Goal: Task Accomplishment & Management: Use online tool/utility

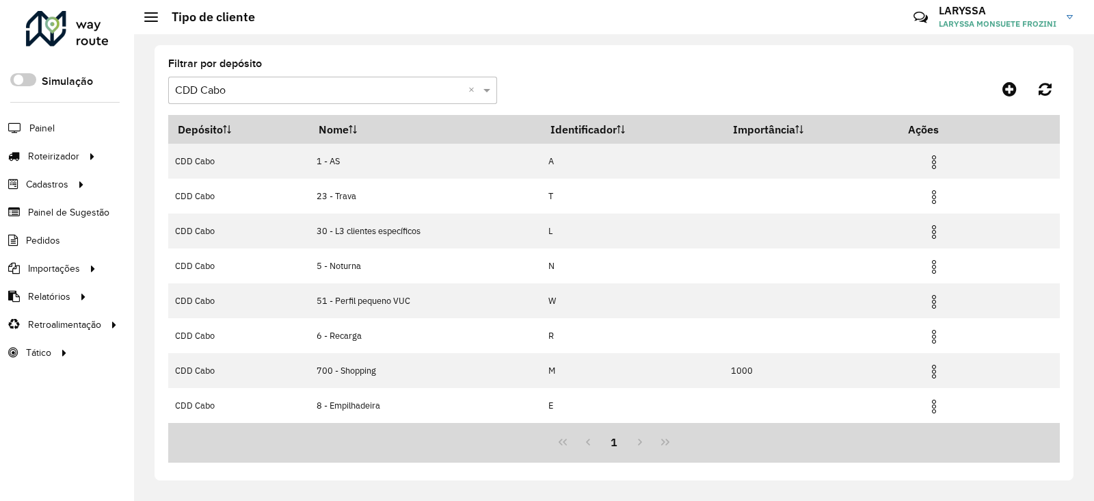
scroll to position [139, 0]
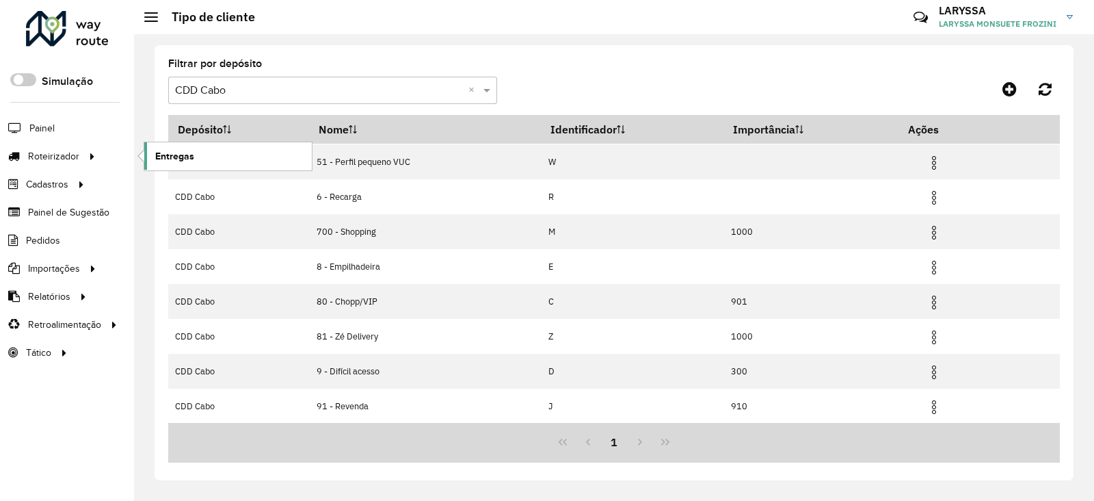
click at [212, 164] on link "Entregas" at bounding box center [228, 155] width 168 height 27
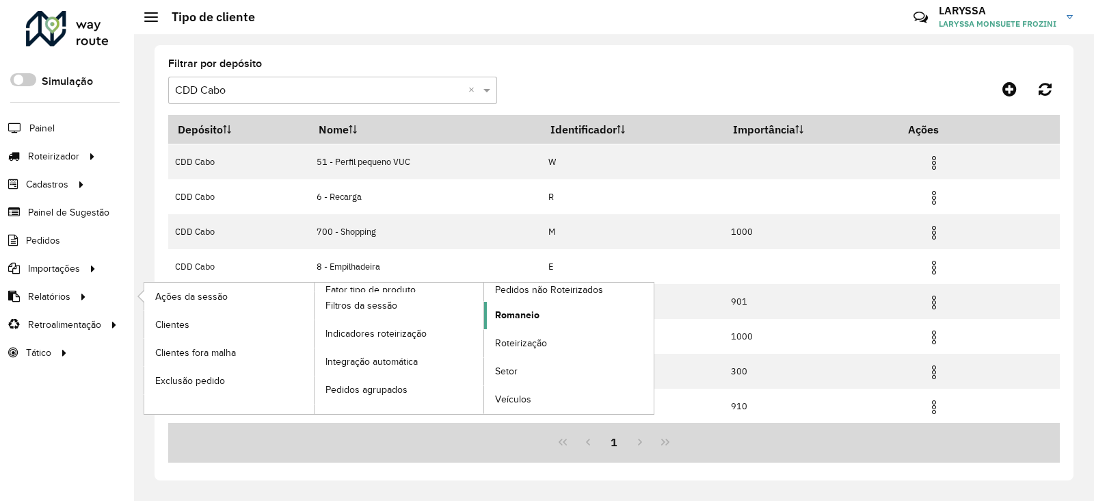
click at [537, 309] on span "Romaneio" at bounding box center [517, 315] width 44 height 14
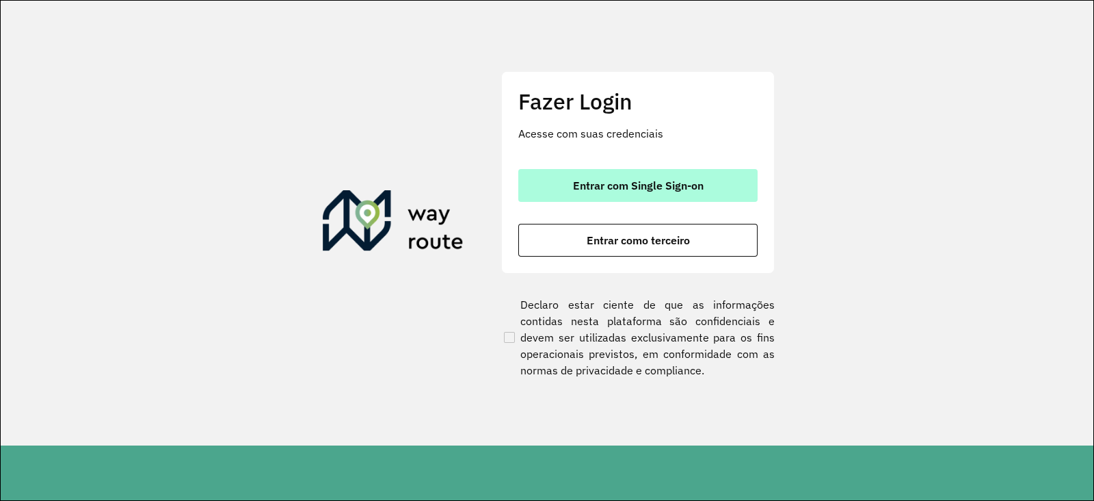
click at [721, 189] on button "Entrar com Single Sign-on" at bounding box center [637, 185] width 239 height 33
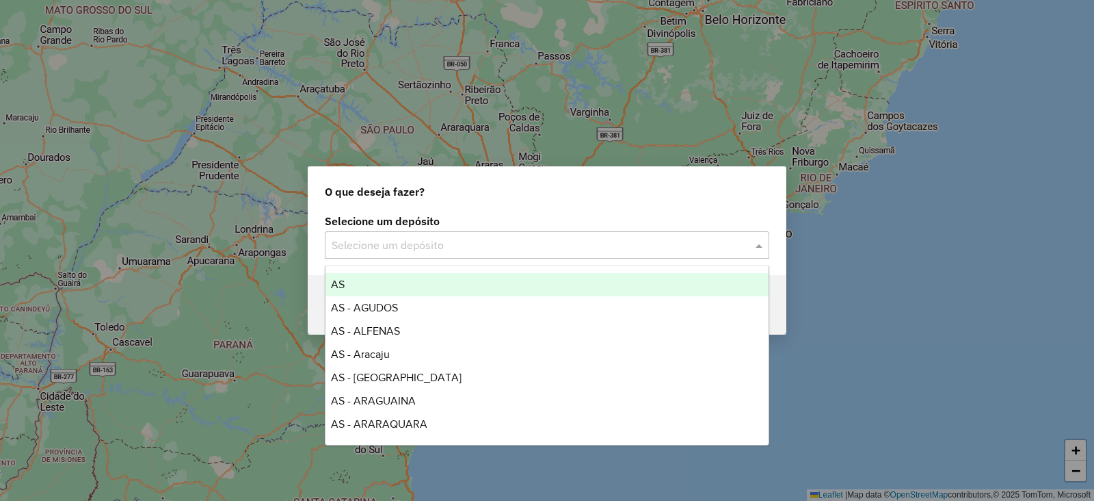
click at [479, 238] on input "text" at bounding box center [534, 245] width 404 height 16
type input "***"
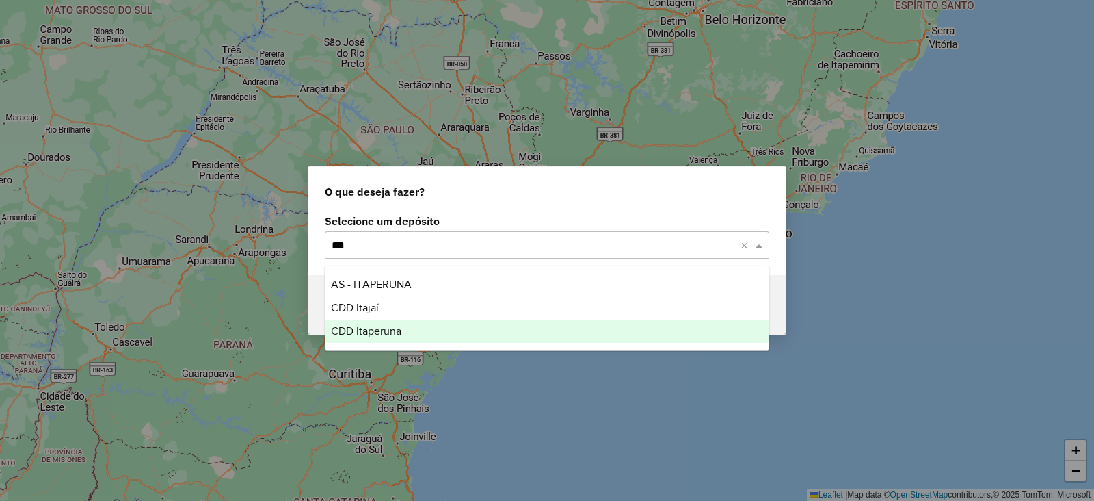
click at [401, 326] on span "CDD Itaperuna" at bounding box center [366, 331] width 70 height 12
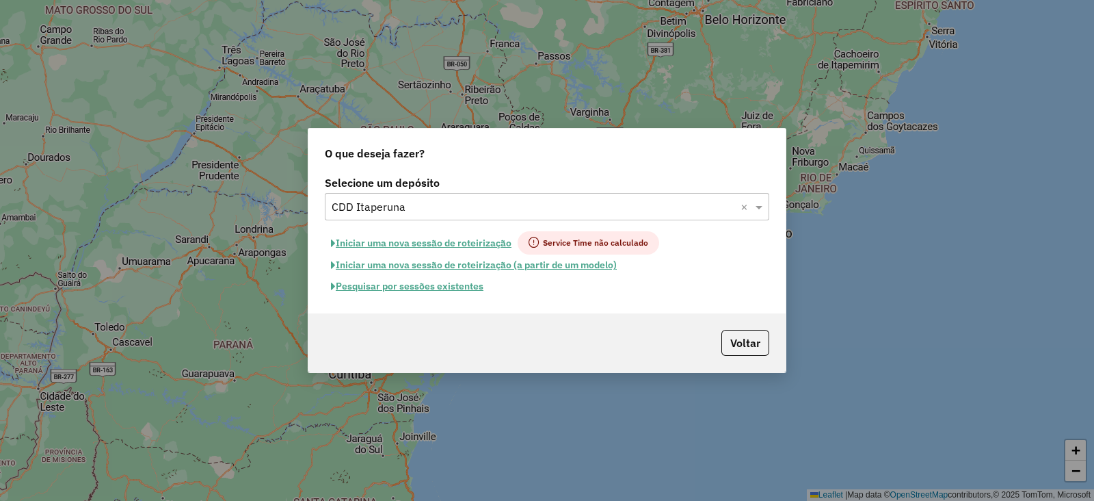
click at [428, 283] on button "Pesquisar por sessões existentes" at bounding box center [407, 286] width 165 height 21
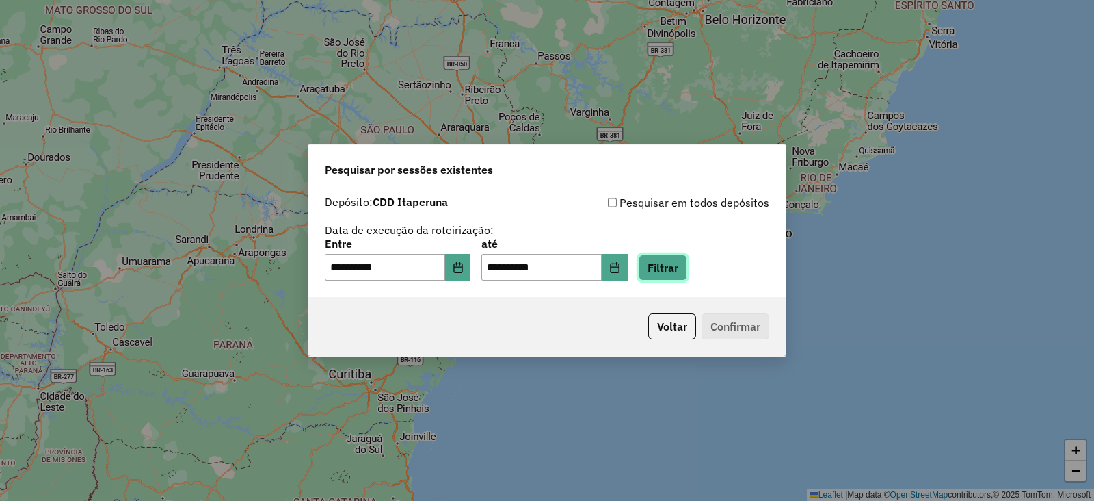
click at [684, 267] on button "Filtrar" at bounding box center [663, 267] width 49 height 26
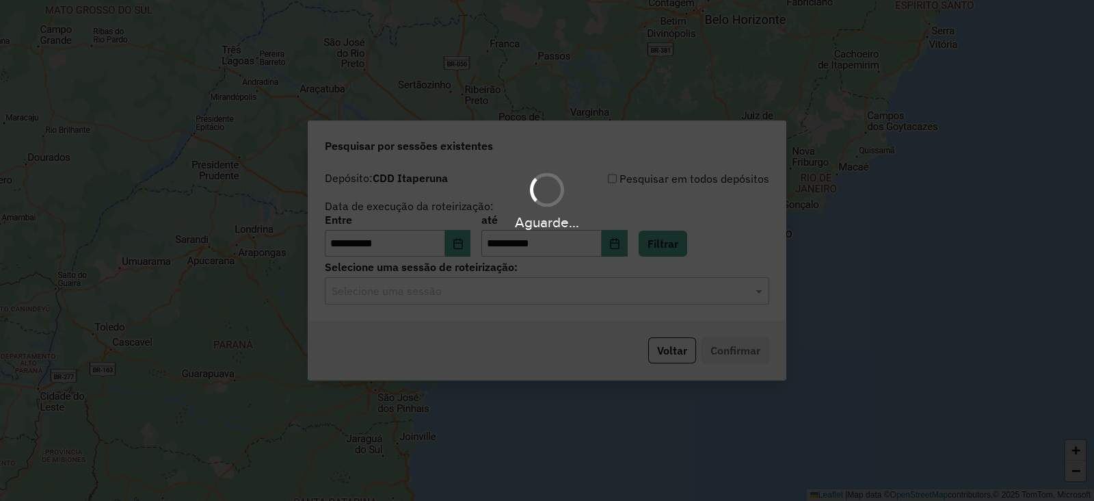
click at [503, 296] on hb-app "**********" at bounding box center [547, 250] width 1094 height 501
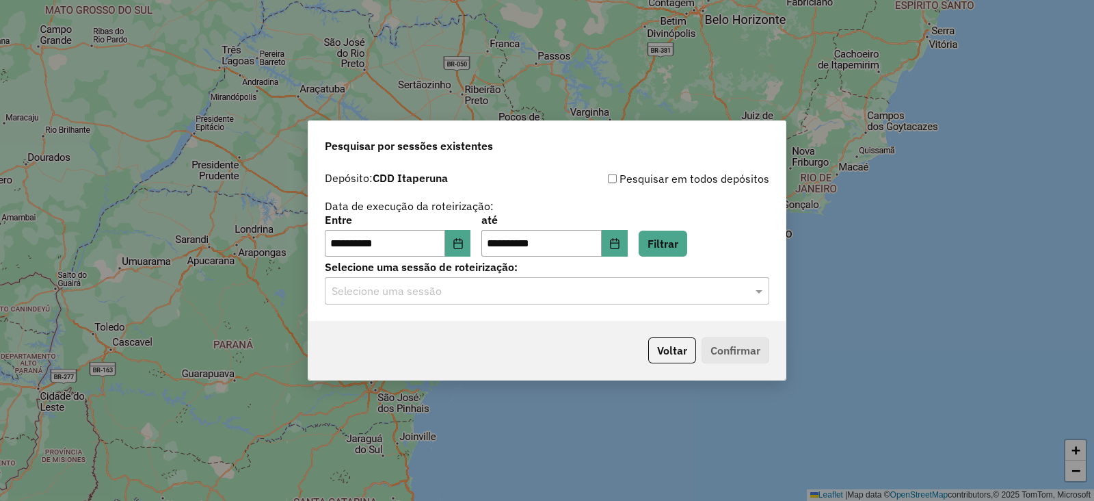
click at [503, 296] on input "text" at bounding box center [534, 291] width 404 height 16
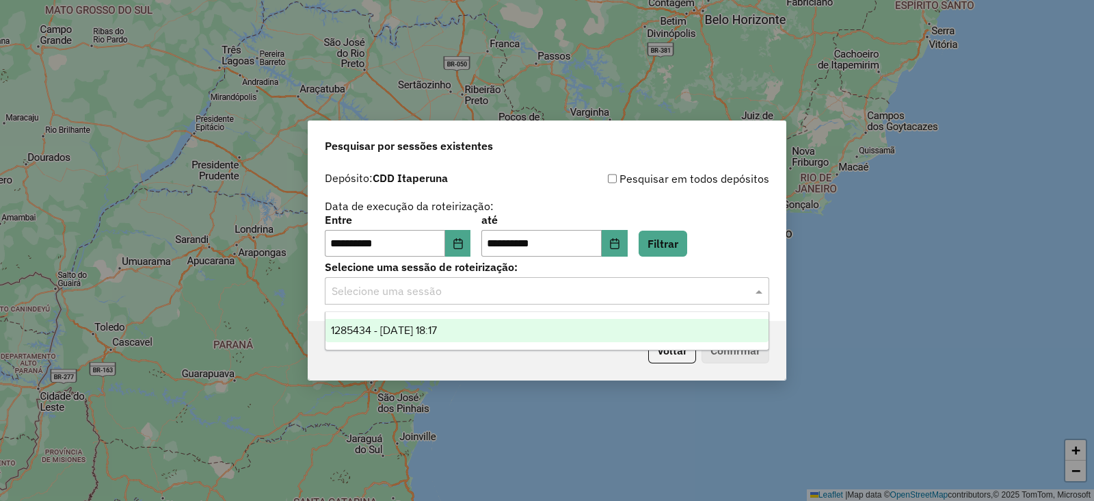
click at [437, 326] on span "1285434 - 30/09/2025 18:17" at bounding box center [384, 330] width 106 height 12
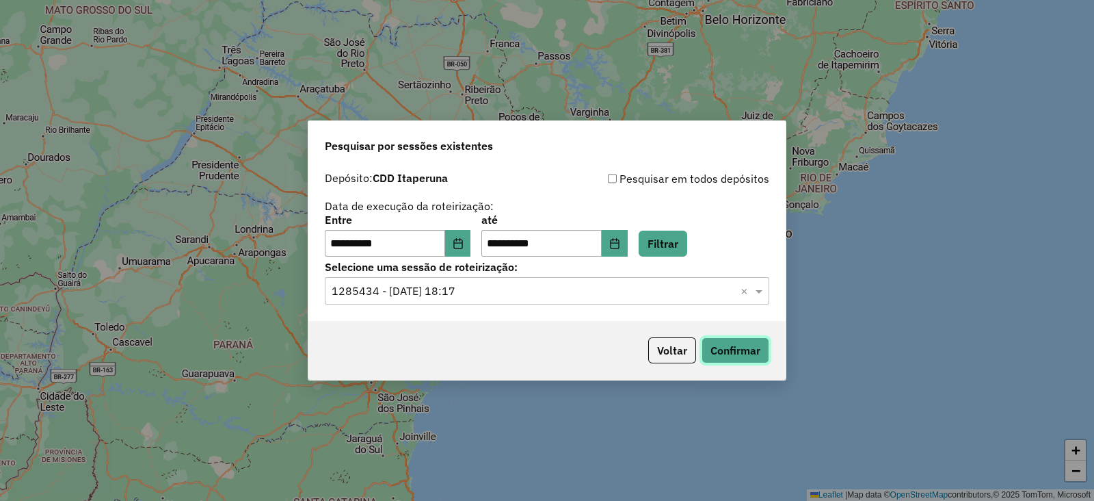
click at [750, 352] on button "Confirmar" at bounding box center [736, 350] width 68 height 26
click at [464, 244] on icon "Choose Date" at bounding box center [458, 243] width 11 height 11
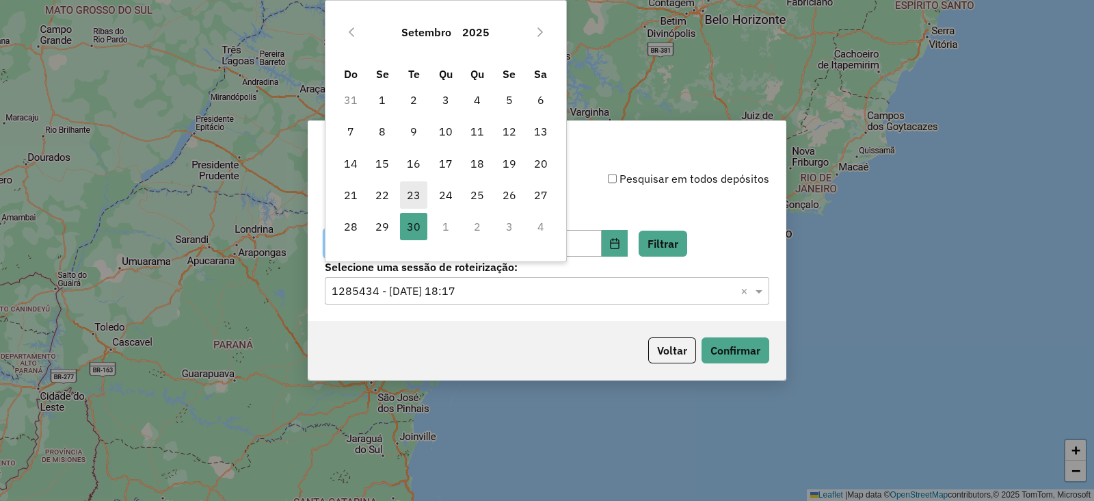
click at [414, 194] on span "23" at bounding box center [413, 194] width 27 height 27
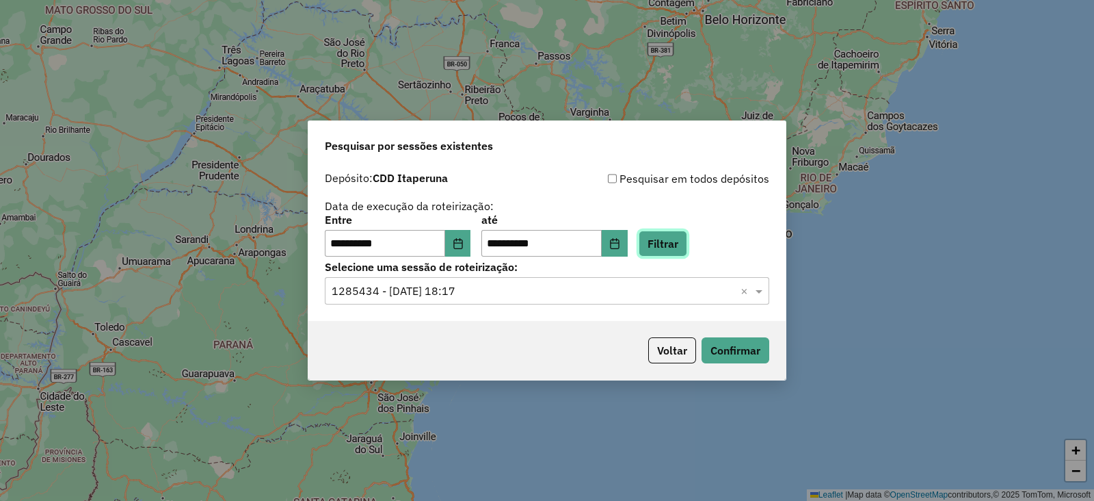
click at [687, 244] on button "Filtrar" at bounding box center [663, 244] width 49 height 26
click at [475, 292] on input "text" at bounding box center [534, 291] width 404 height 16
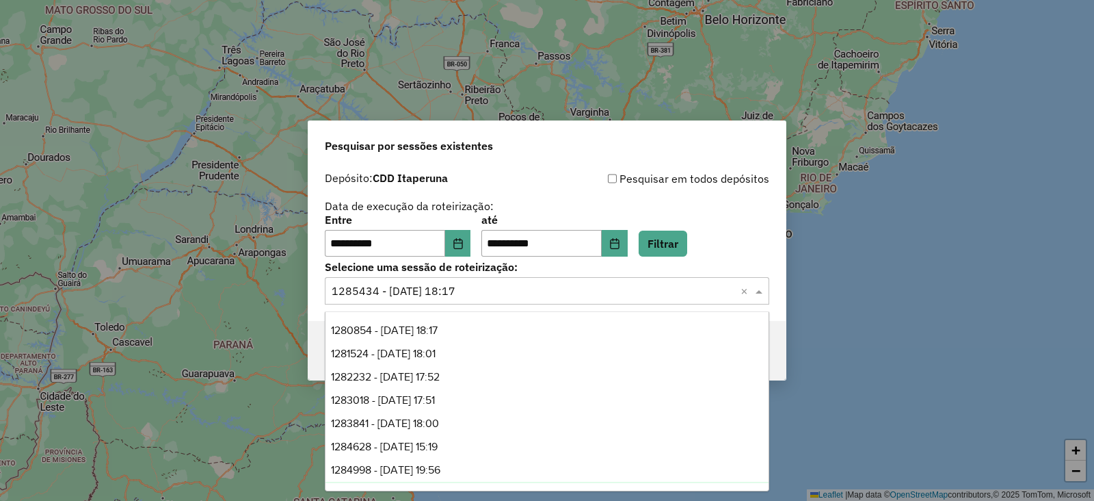
scroll to position [21, 0]
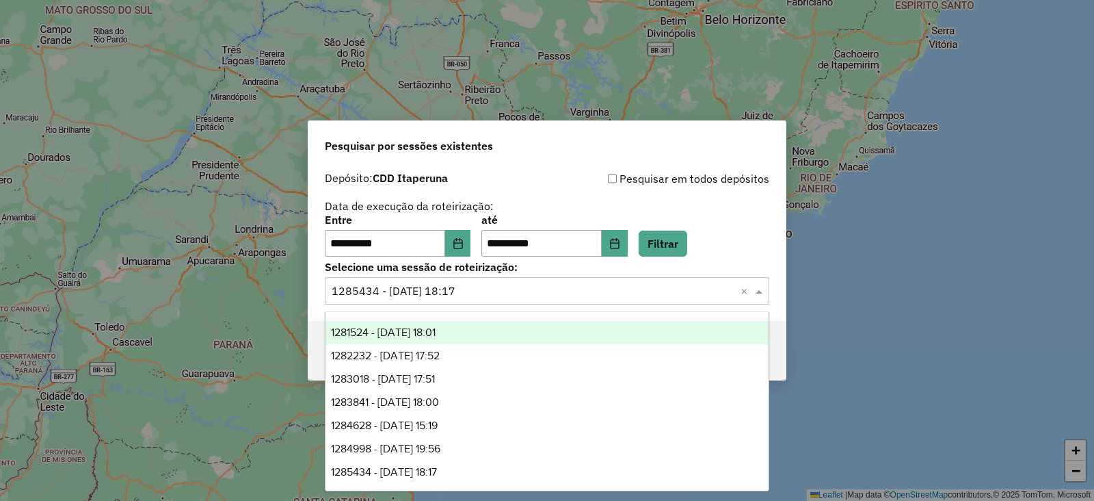
click at [493, 330] on div "1281524 - 24/09/2025 18:01" at bounding box center [547, 332] width 443 height 23
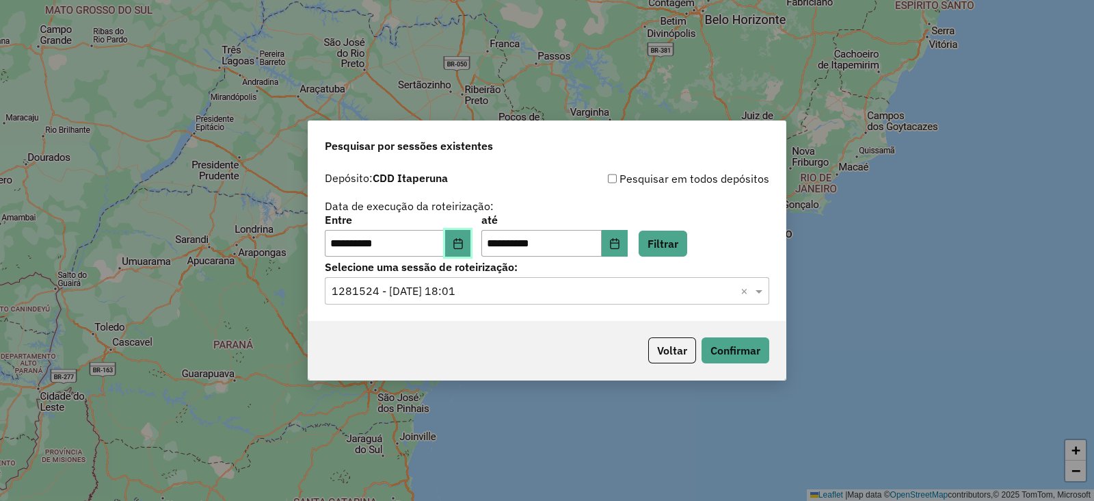
click at [471, 248] on button "Choose Date" at bounding box center [458, 243] width 26 height 27
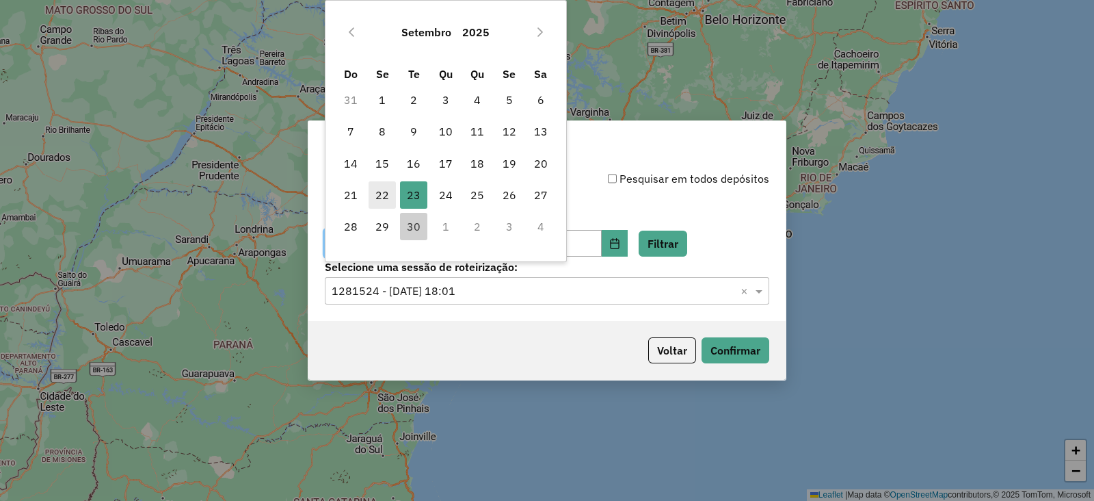
click at [379, 196] on span "22" at bounding box center [382, 194] width 27 height 27
type input "**********"
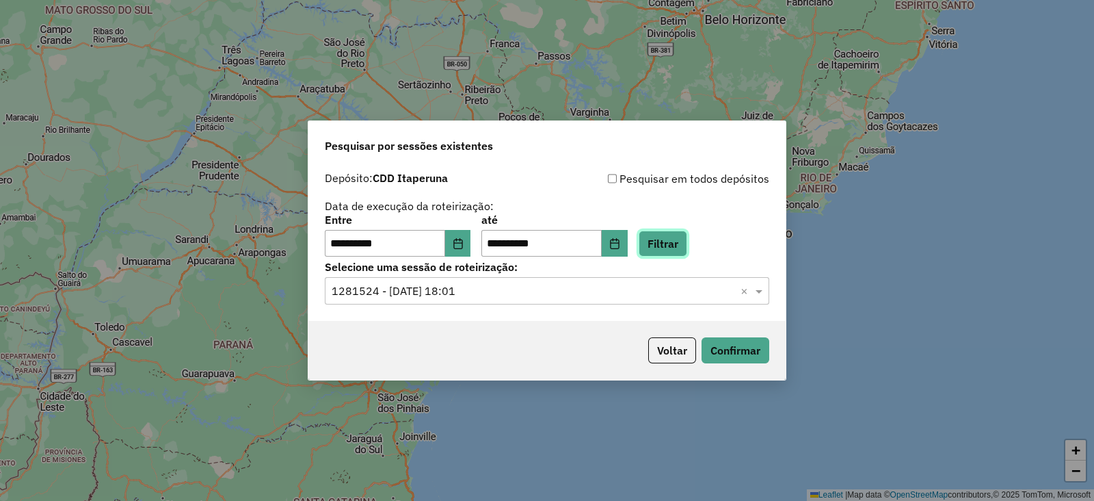
click at [676, 241] on button "Filtrar" at bounding box center [663, 244] width 49 height 26
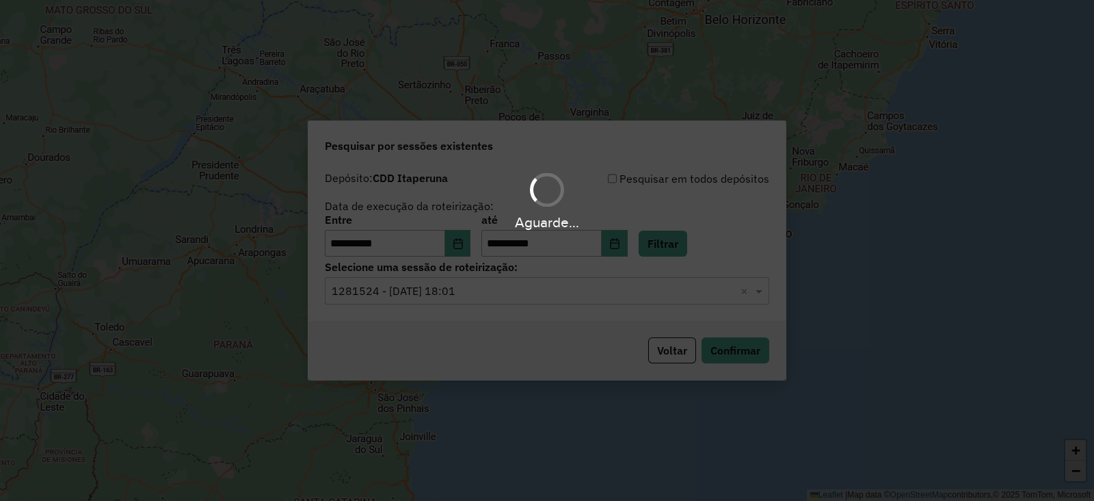
click at [443, 296] on div "Aguarde..." at bounding box center [547, 250] width 1094 height 501
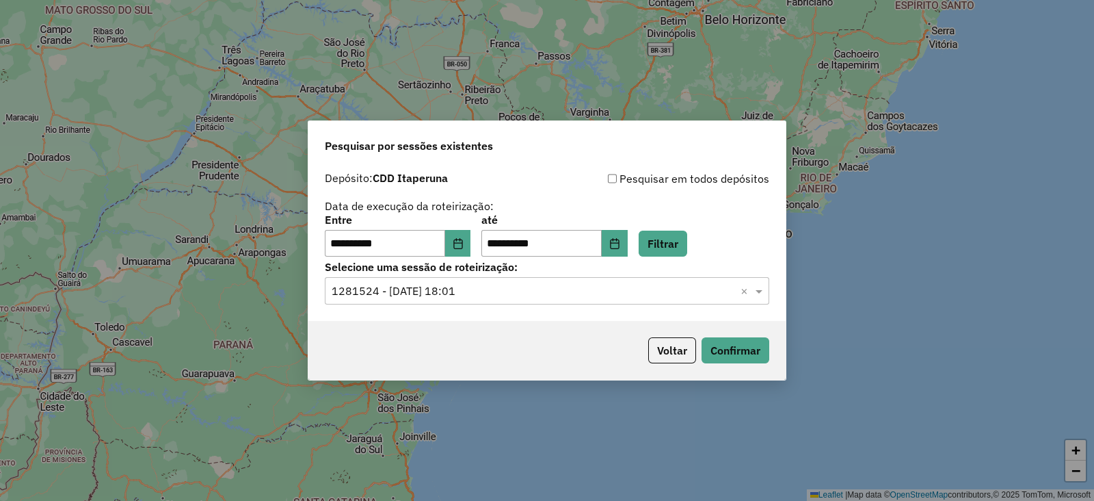
click at [443, 296] on input "text" at bounding box center [534, 291] width 404 height 16
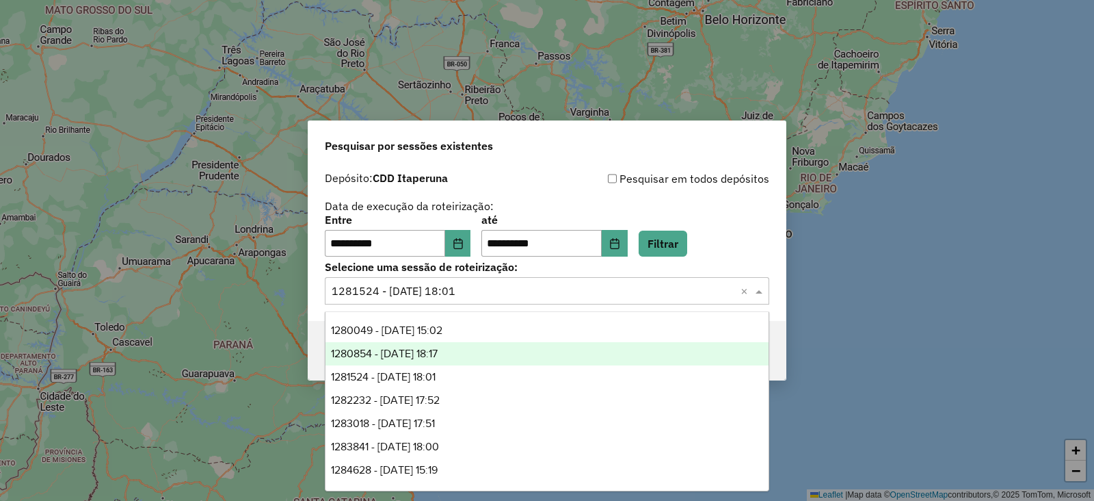
drag, startPoint x: 474, startPoint y: 350, endPoint x: 469, endPoint y: 356, distance: 8.2
click at [471, 353] on div "1280854 - 23/09/2025 18:17" at bounding box center [547, 353] width 443 height 23
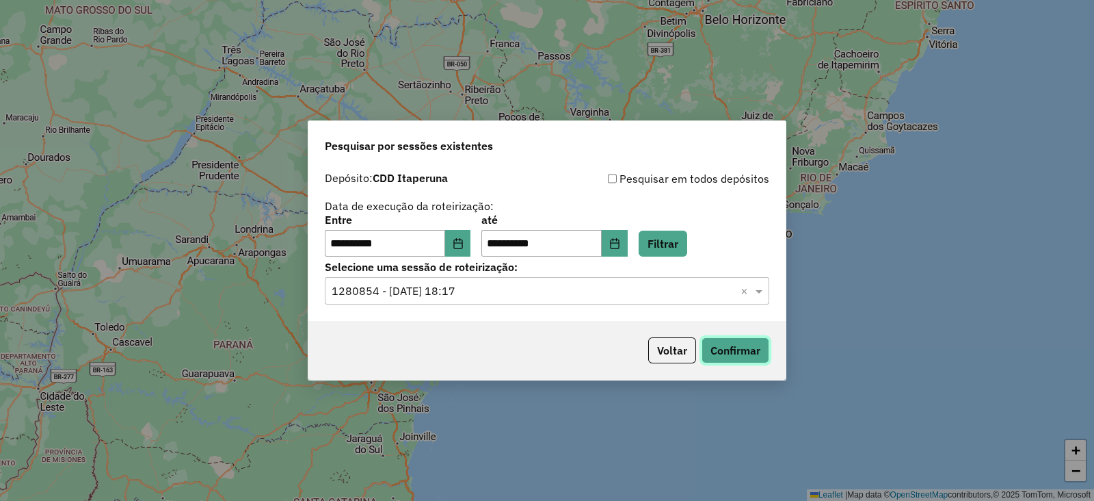
click at [753, 352] on button "Confirmar" at bounding box center [736, 350] width 68 height 26
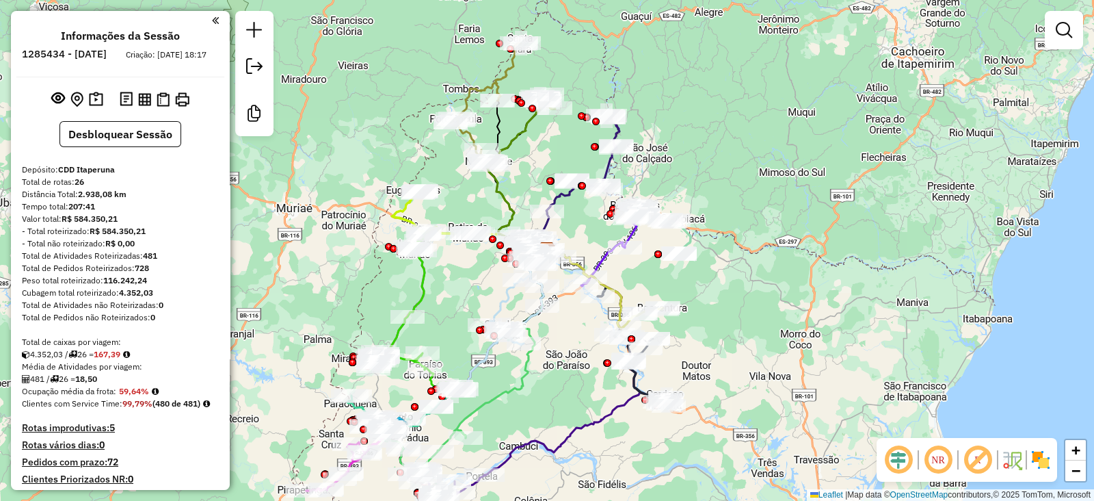
click at [897, 459] on em at bounding box center [898, 459] width 33 height 33
click at [973, 456] on em at bounding box center [978, 459] width 33 height 33
click at [1036, 460] on img at bounding box center [1041, 460] width 22 height 22
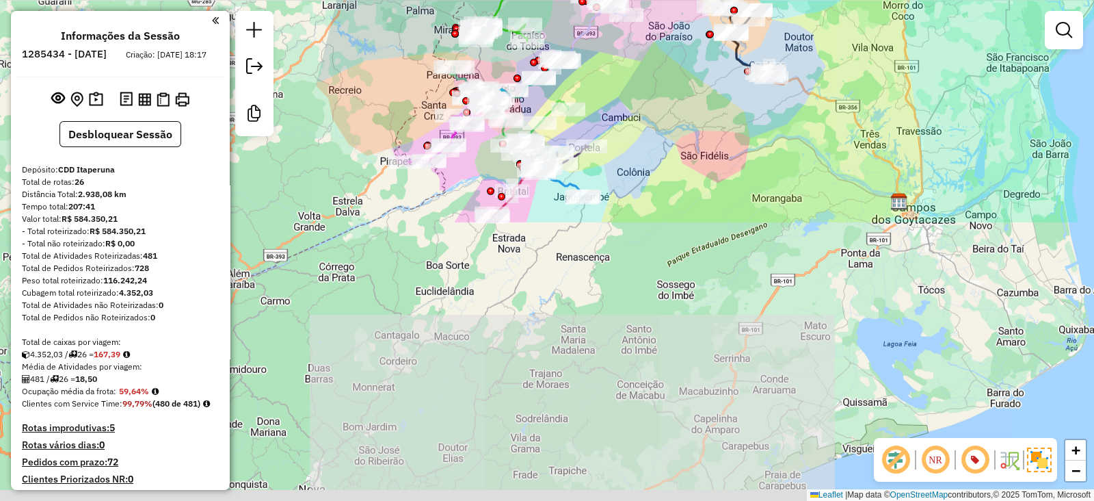
drag, startPoint x: 536, startPoint y: 436, endPoint x: 639, endPoint y: 107, distance: 344.0
click at [639, 107] on div "Janela de atendimento Grade de atendimento Capacidade Transportadoras Veículos …" at bounding box center [547, 250] width 1094 height 501
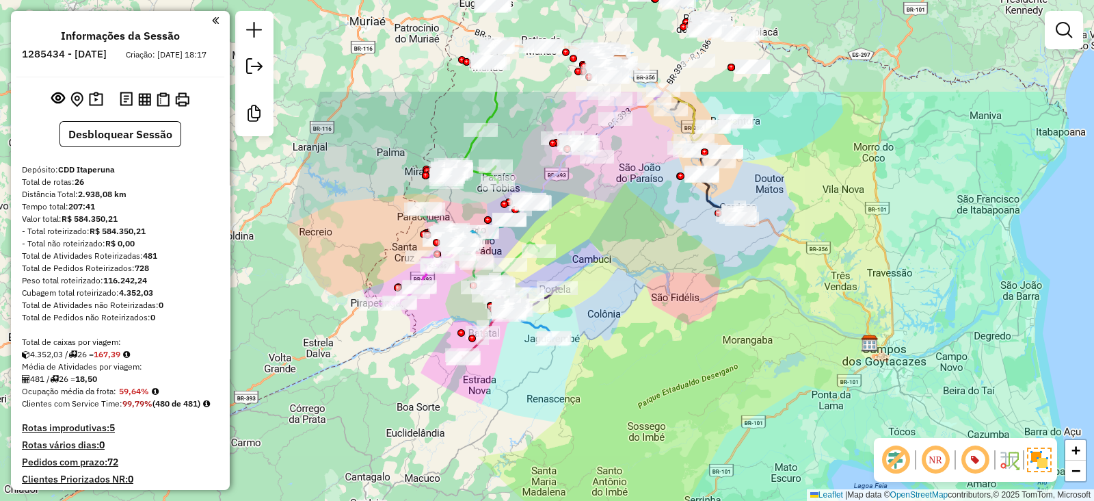
drag, startPoint x: 639, startPoint y: 107, endPoint x: 607, endPoint y: 255, distance: 151.1
click at [607, 255] on div "Janela de atendimento Grade de atendimento Capacidade Transportadoras Veículos …" at bounding box center [547, 250] width 1094 height 501
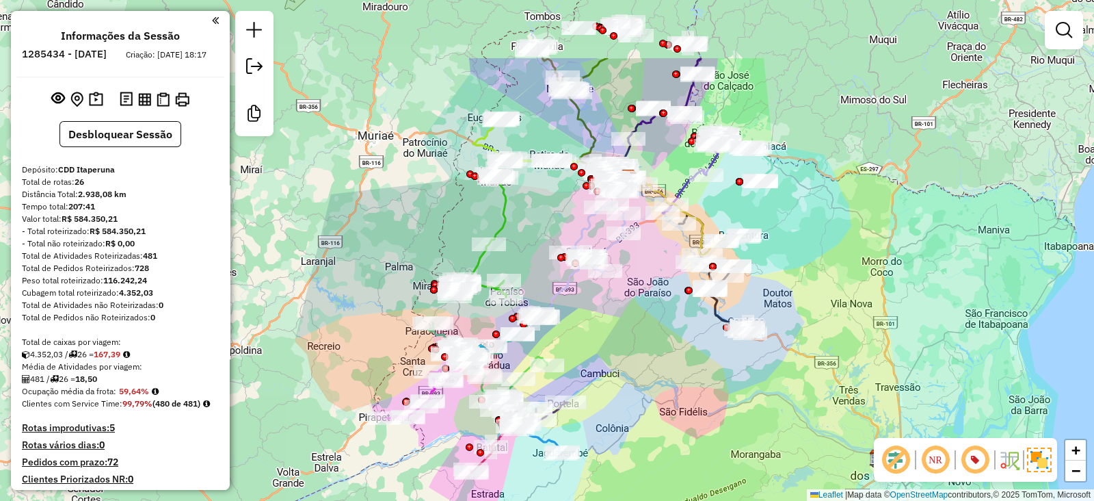
drag, startPoint x: 609, startPoint y: 239, endPoint x: 619, endPoint y: 347, distance: 108.6
click at [619, 347] on div "Janela de atendimento Grade de atendimento Capacidade Transportadoras Veículos …" at bounding box center [547, 250] width 1094 height 501
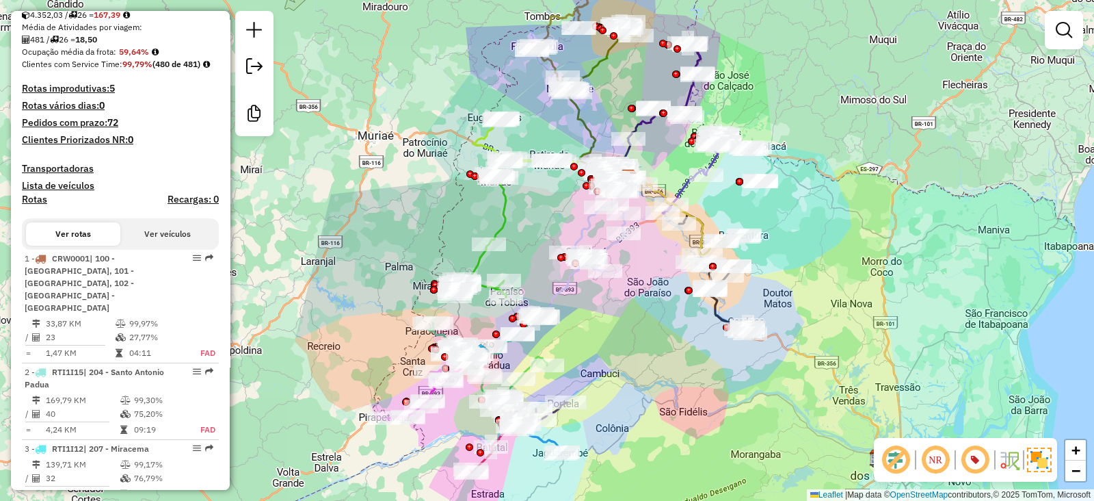
scroll to position [341, 0]
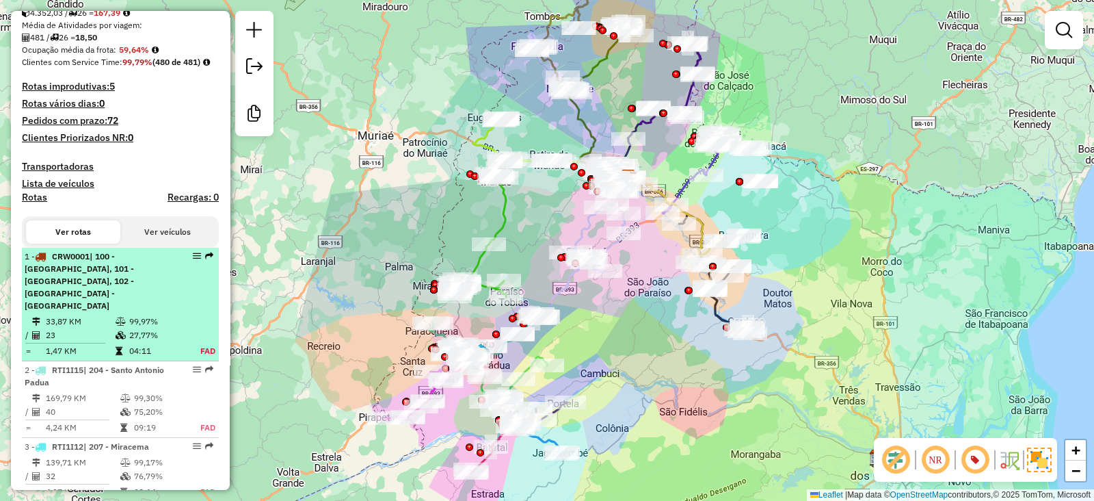
click at [113, 309] on div "1 - CRW0001 | 100 - Itaperuna - Aeroporto, 101 - Itaperuna - Guarita, 102 - Ita…" at bounding box center [97, 281] width 145 height 62
select select "**********"
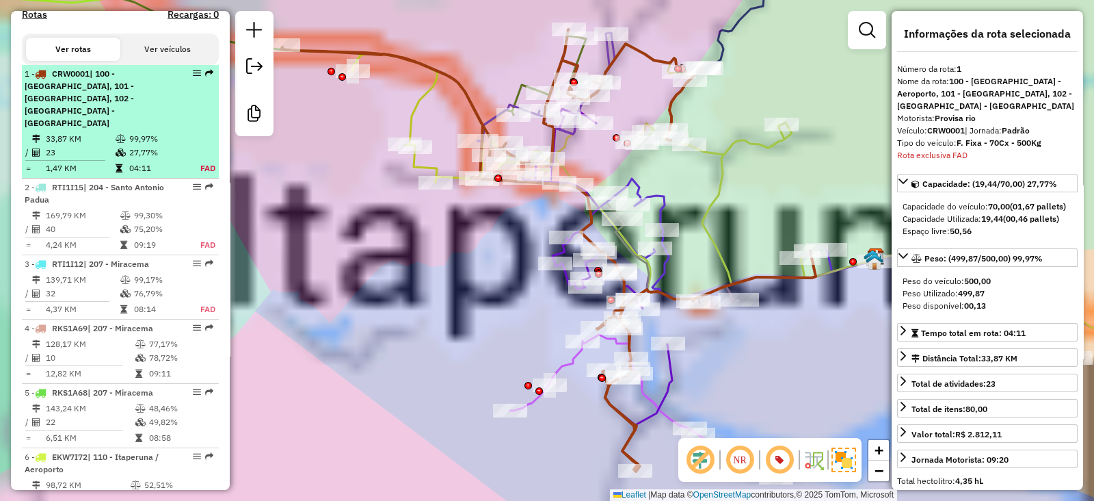
scroll to position [601, 0]
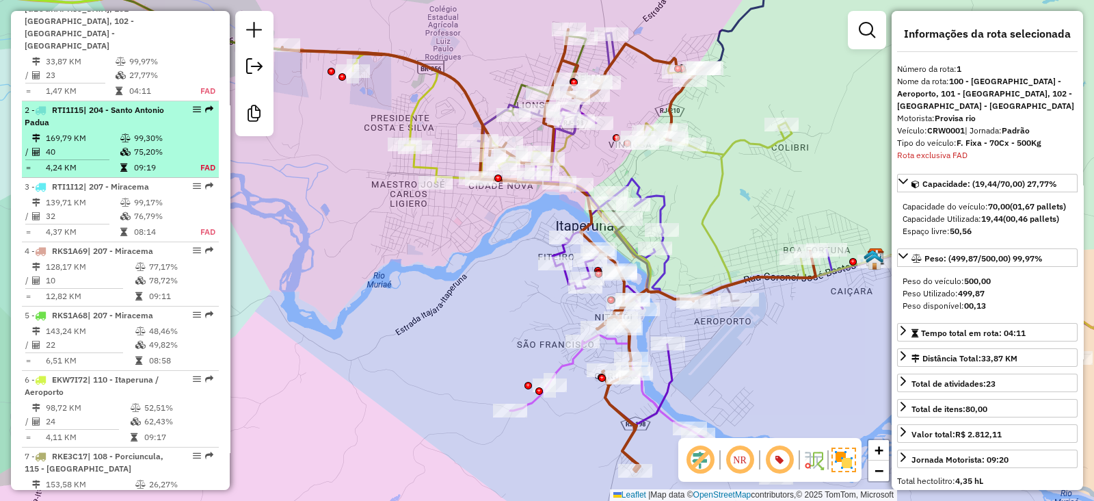
click at [81, 107] on span "RTI1I15" at bounding box center [67, 110] width 31 height 10
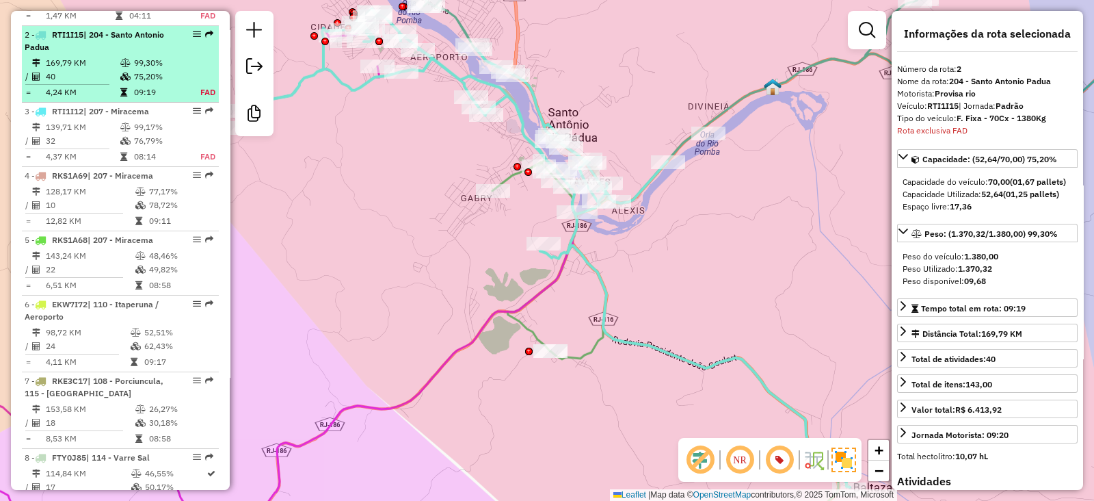
scroll to position [690, 0]
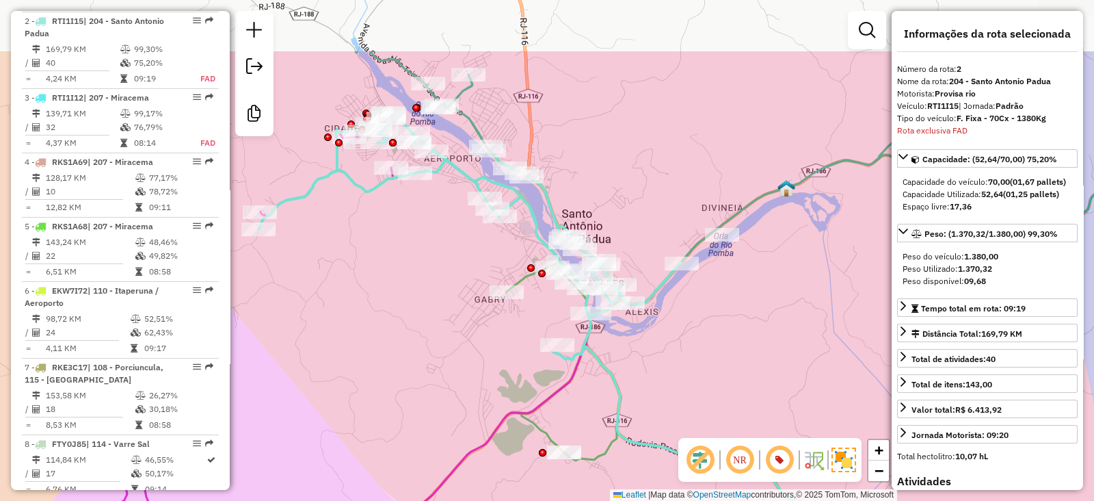
drag, startPoint x: 352, startPoint y: 211, endPoint x: 366, endPoint y: 312, distance: 102.2
click at [366, 312] on div "Janela de atendimento Grade de atendimento Capacidade Transportadoras Veículos …" at bounding box center [547, 250] width 1094 height 501
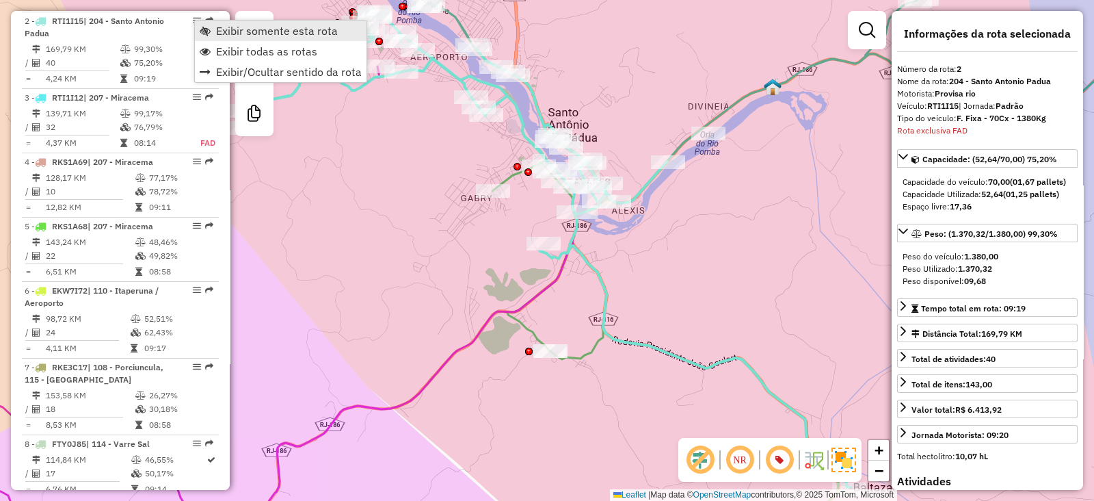
click at [278, 32] on span "Exibir somente esta rota" at bounding box center [277, 30] width 122 height 11
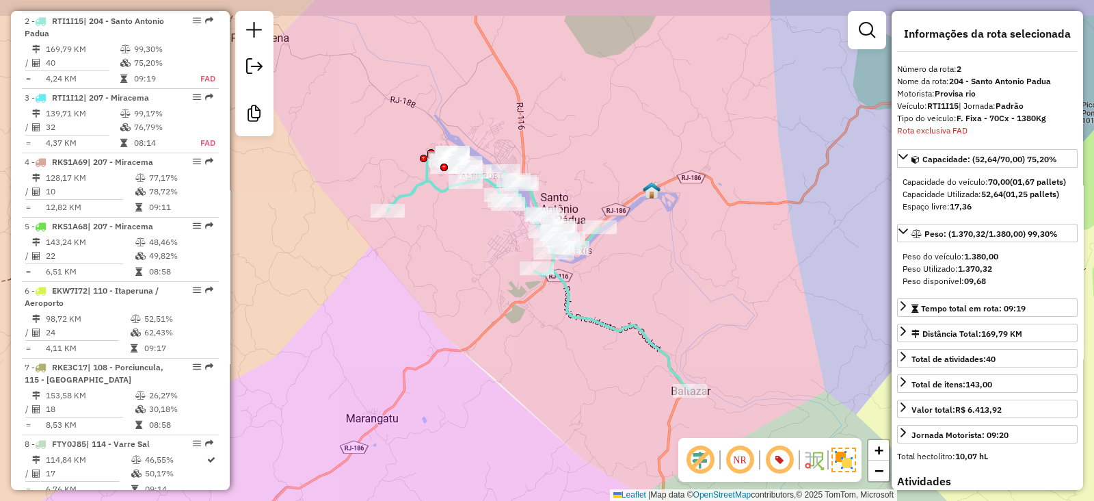
drag, startPoint x: 469, startPoint y: 258, endPoint x: 490, endPoint y: 278, distance: 29.0
click at [490, 278] on div "Janela de atendimento Grade de atendimento Capacidade Transportadoras Veículos …" at bounding box center [547, 250] width 1094 height 501
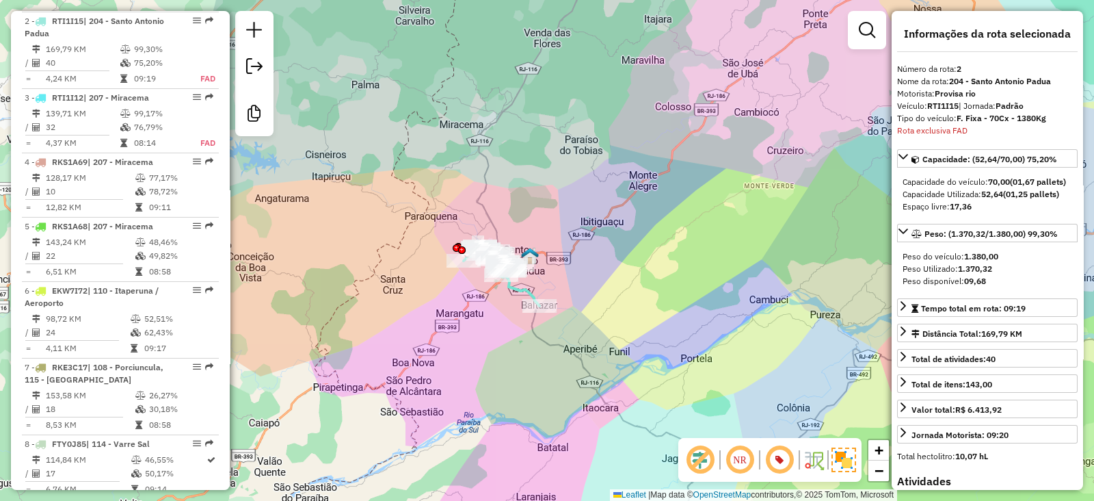
click at [702, 458] on em at bounding box center [700, 459] width 33 height 33
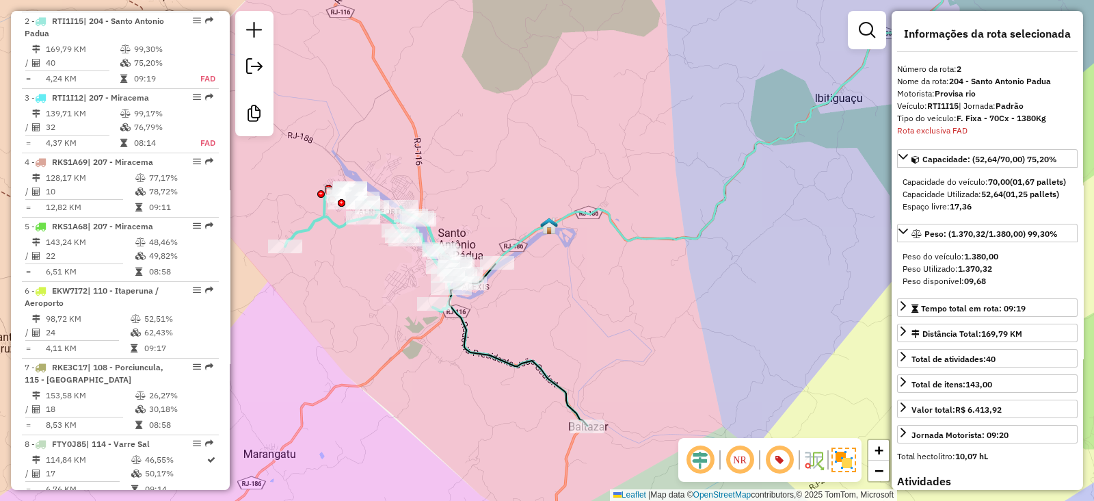
drag, startPoint x: 722, startPoint y: 279, endPoint x: 654, endPoint y: 299, distance: 70.6
click at [654, 299] on div "Janela de atendimento Grade de atendimento Capacidade Transportadoras Veículos …" at bounding box center [547, 250] width 1094 height 501
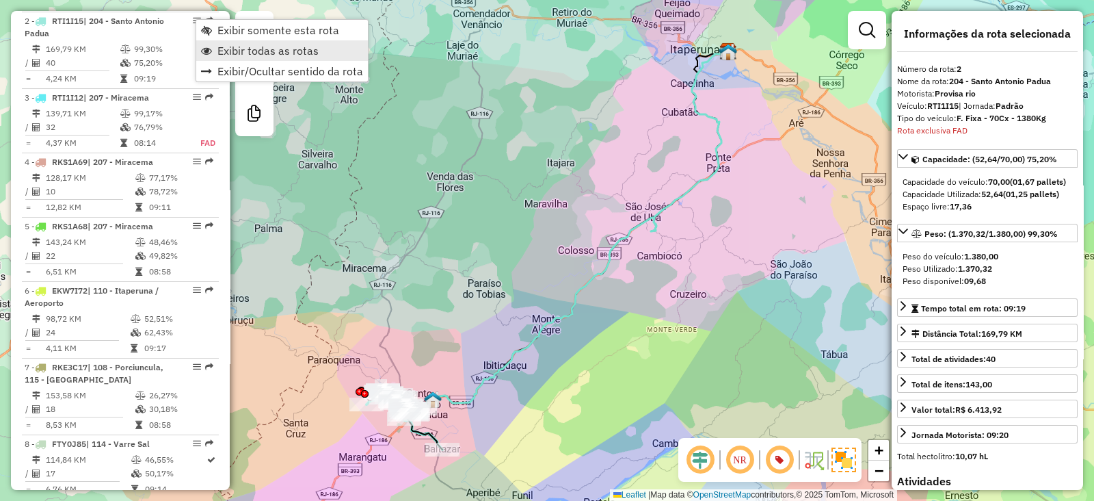
click at [254, 52] on span "Exibir todas as rotas" at bounding box center [268, 50] width 101 height 11
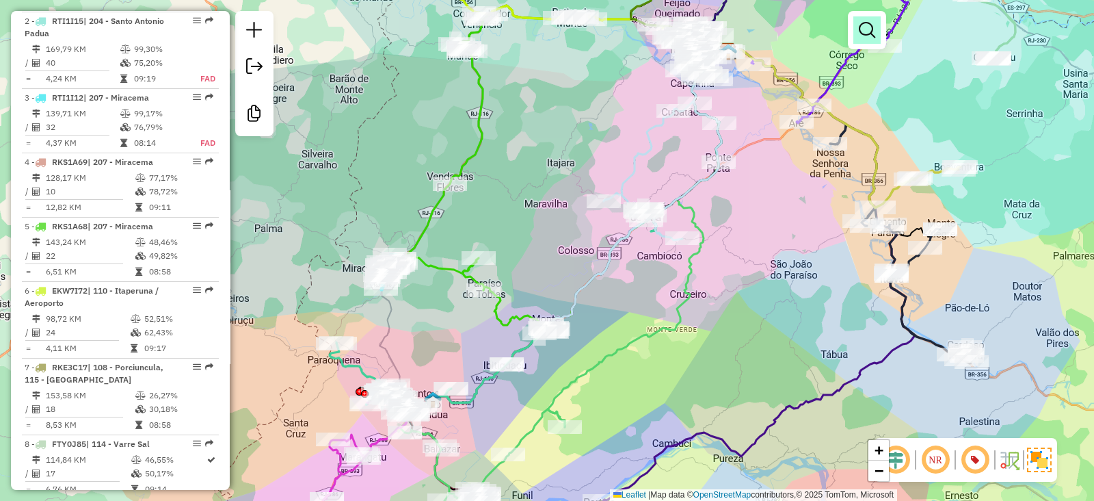
click at [868, 36] on em at bounding box center [867, 30] width 16 height 16
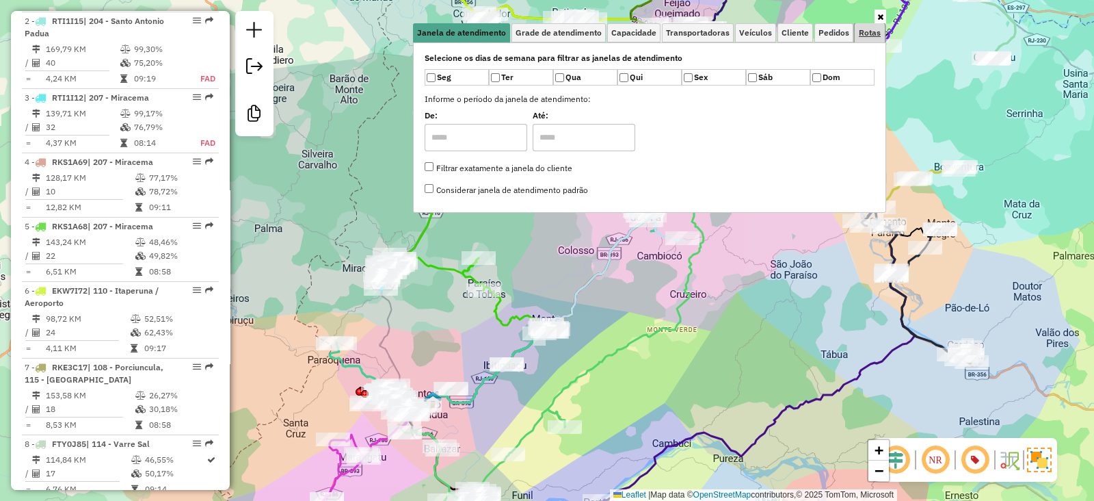
click at [866, 34] on span "Rotas" at bounding box center [870, 33] width 22 height 8
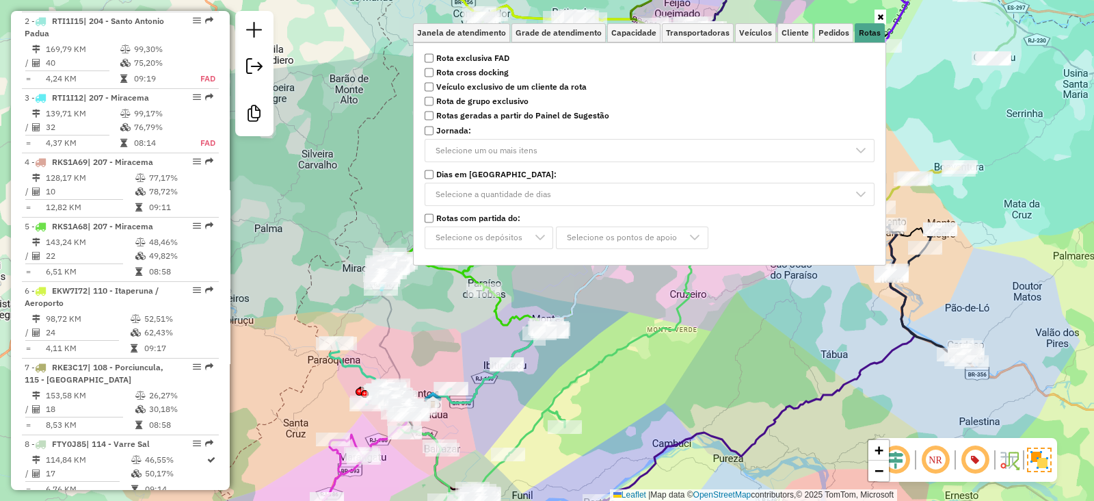
click at [495, 52] on strong "Rota exclusiva FAD" at bounding box center [472, 58] width 73 height 12
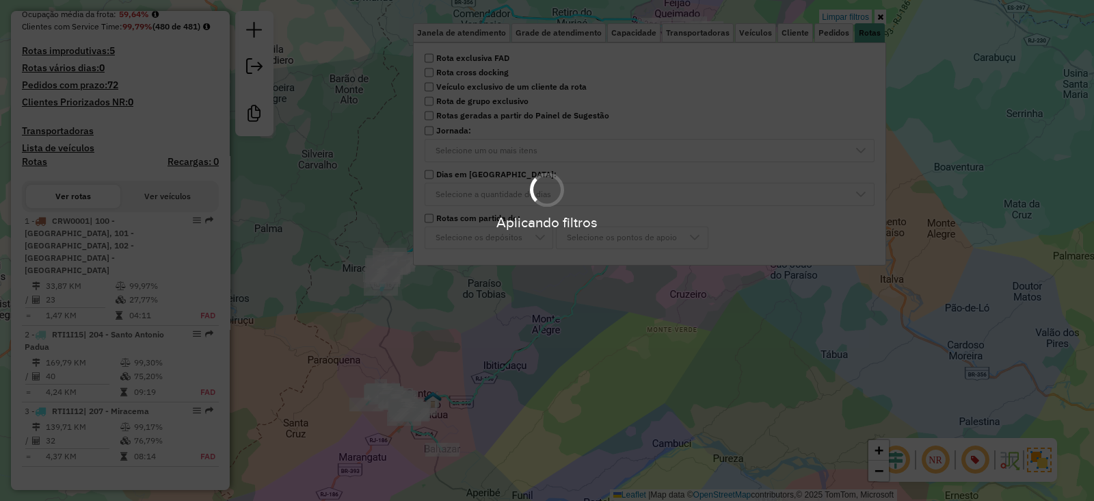
scroll to position [376, 0]
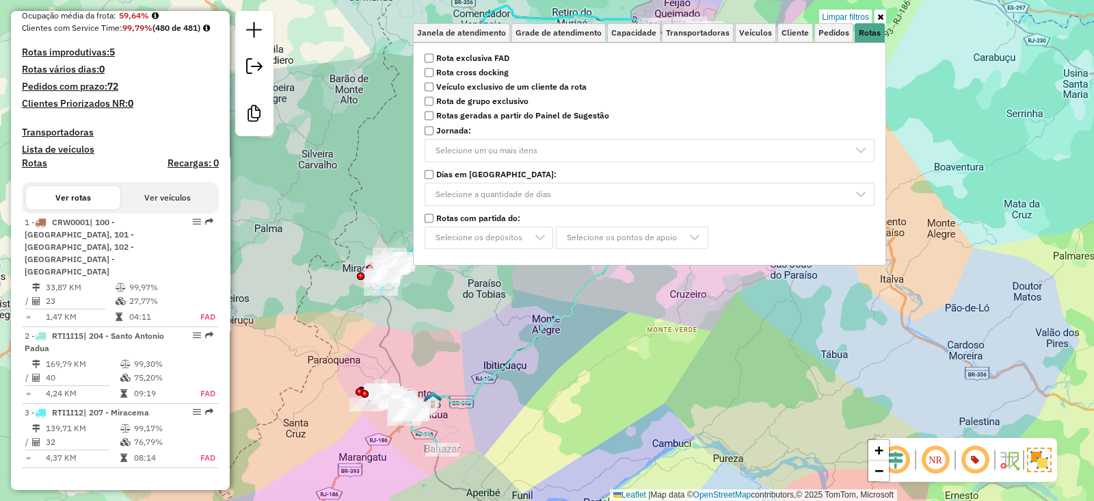
click at [506, 345] on div "Limpar filtros Janela de atendimento Grade de atendimento Capacidade Transporta…" at bounding box center [547, 250] width 1094 height 501
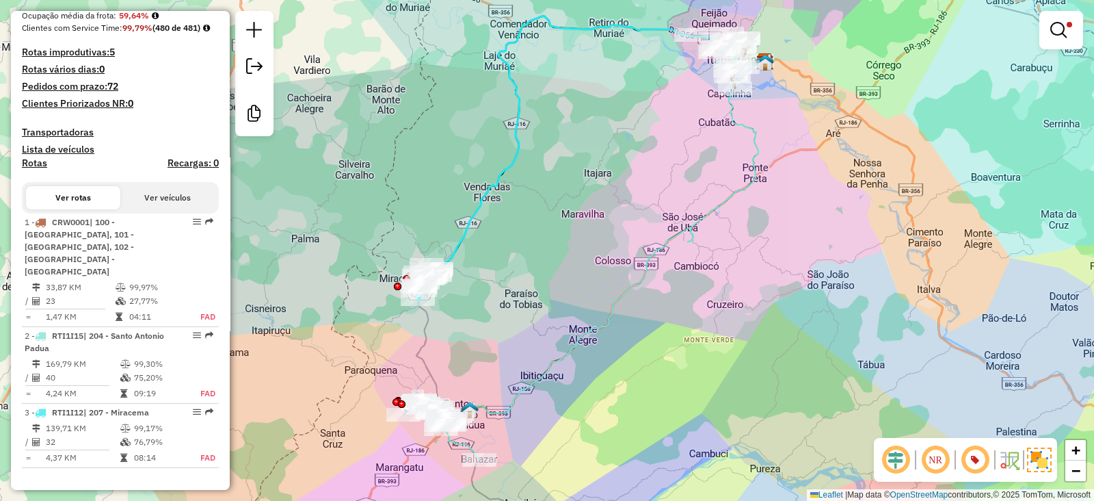
drag, startPoint x: 501, startPoint y: 304, endPoint x: 538, endPoint y: 313, distance: 37.5
click at [538, 313] on div "Limpar filtros Janela de atendimento Grade de atendimento Capacidade Transporta…" at bounding box center [547, 250] width 1094 height 501
click at [451, 53] on div "Limpar filtros Janela de atendimento Grade de atendimento Capacidade Transporta…" at bounding box center [547, 250] width 1094 height 501
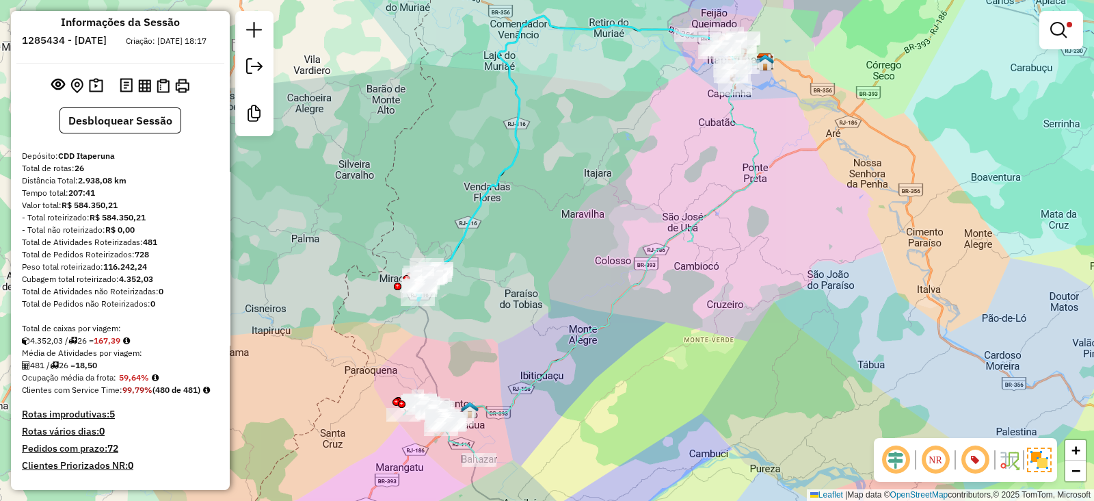
scroll to position [0, 0]
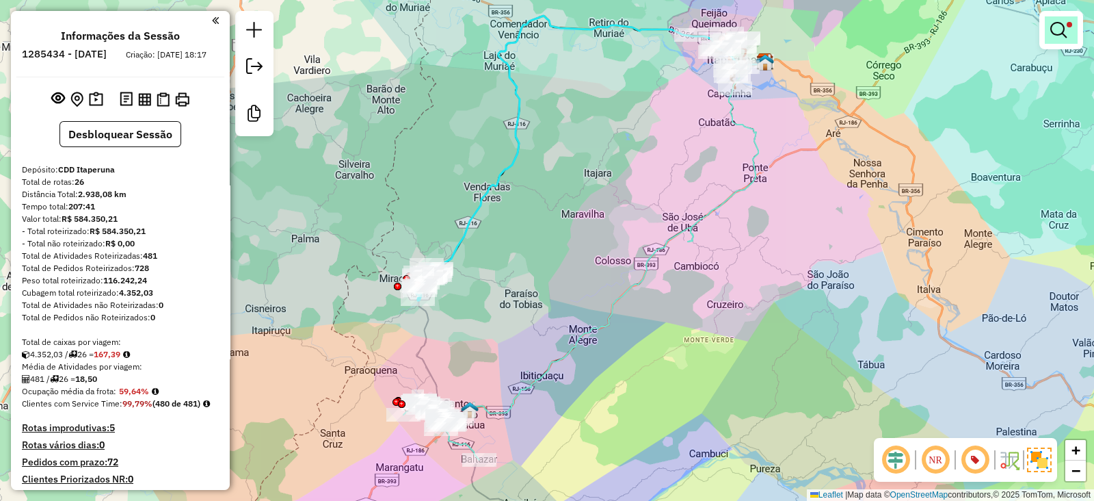
click at [1058, 31] on em at bounding box center [1059, 30] width 16 height 16
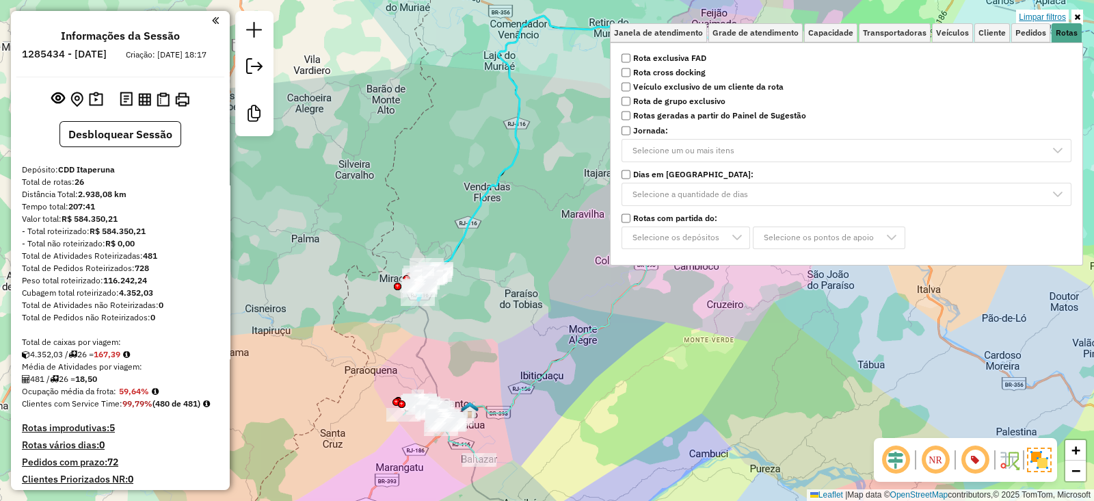
click at [1058, 21] on link "Limpar filtros" at bounding box center [1042, 17] width 53 height 15
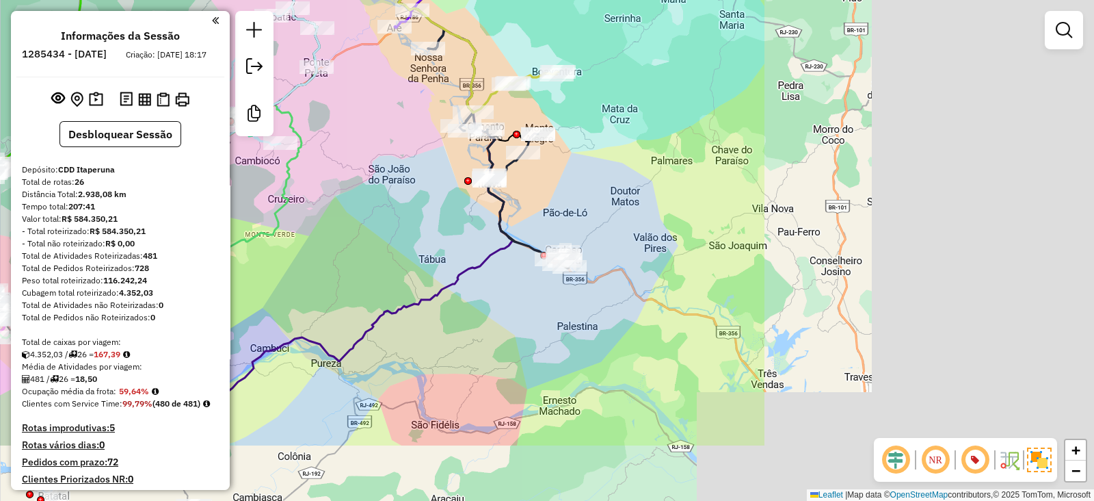
drag, startPoint x: 802, startPoint y: 280, endPoint x: 363, endPoint y: 175, distance: 452.3
click at [363, 175] on div "Janela de atendimento Grade de atendimento Capacidade Transportadoras Veículos …" at bounding box center [547, 250] width 1094 height 501
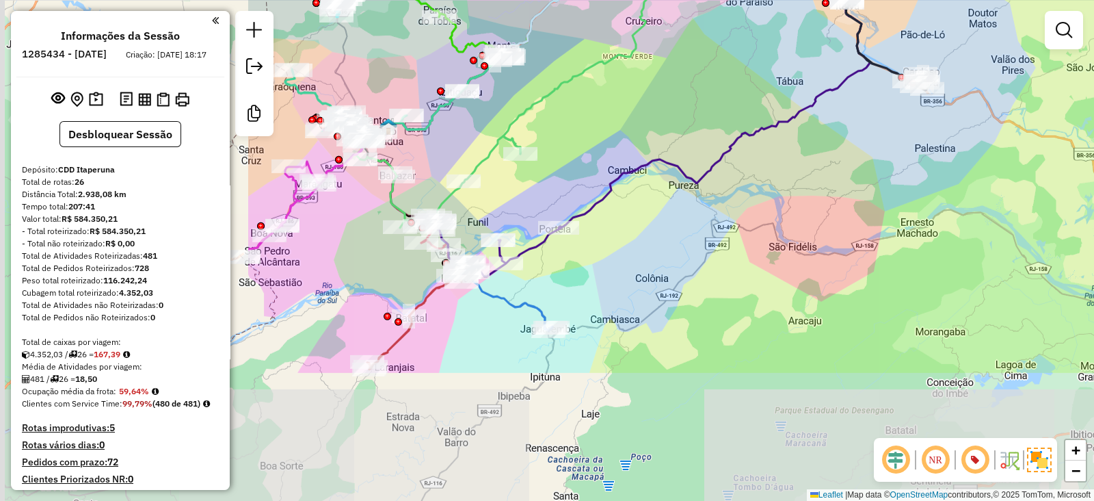
drag, startPoint x: 363, startPoint y: 175, endPoint x: 720, endPoint y: -3, distance: 399.5
click at [720, 0] on html "Aplicando filtros Pop-up bloqueado! Seu navegador bloqueou automáticamente a ab…" at bounding box center [547, 250] width 1094 height 501
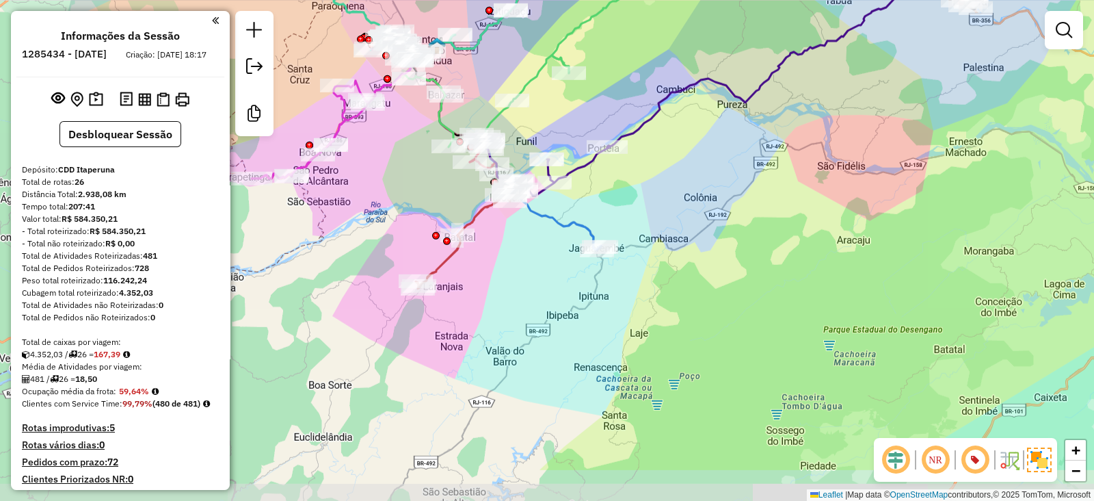
drag, startPoint x: 583, startPoint y: 369, endPoint x: 623, endPoint y: 298, distance: 81.2
click at [623, 298] on div "Janela de atendimento Grade de atendimento Capacidade Transportadoras Veículos …" at bounding box center [547, 250] width 1094 height 501
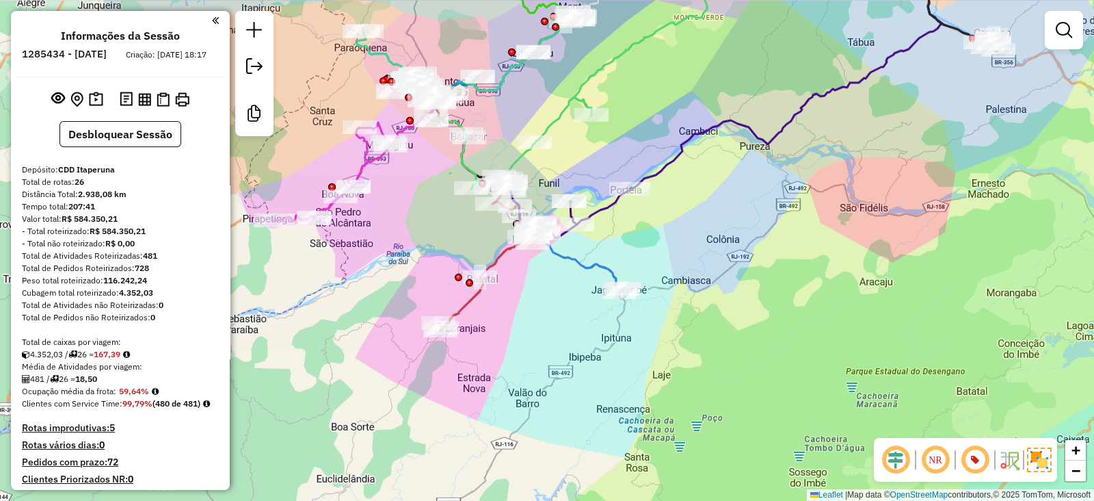
drag, startPoint x: 557, startPoint y: 312, endPoint x: 582, endPoint y: 354, distance: 49.0
click at [582, 354] on div "Janela de atendimento Grade de atendimento Capacidade Transportadoras Veículos …" at bounding box center [547, 250] width 1094 height 501
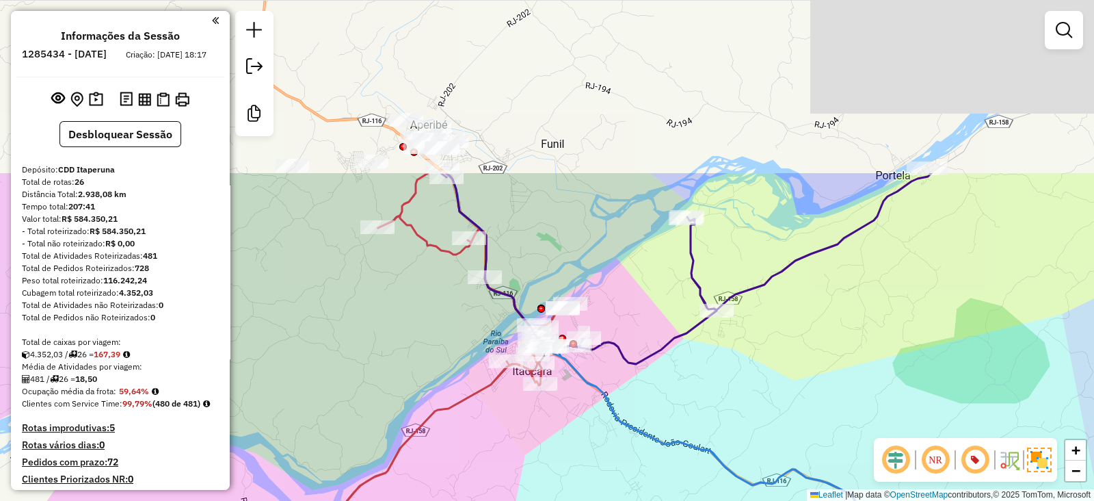
drag, startPoint x: 540, startPoint y: 234, endPoint x: 575, endPoint y: 457, distance: 225.8
click at [575, 457] on div "Janela de atendimento Grade de atendimento Capacidade Transportadoras Veículos …" at bounding box center [547, 250] width 1094 height 501
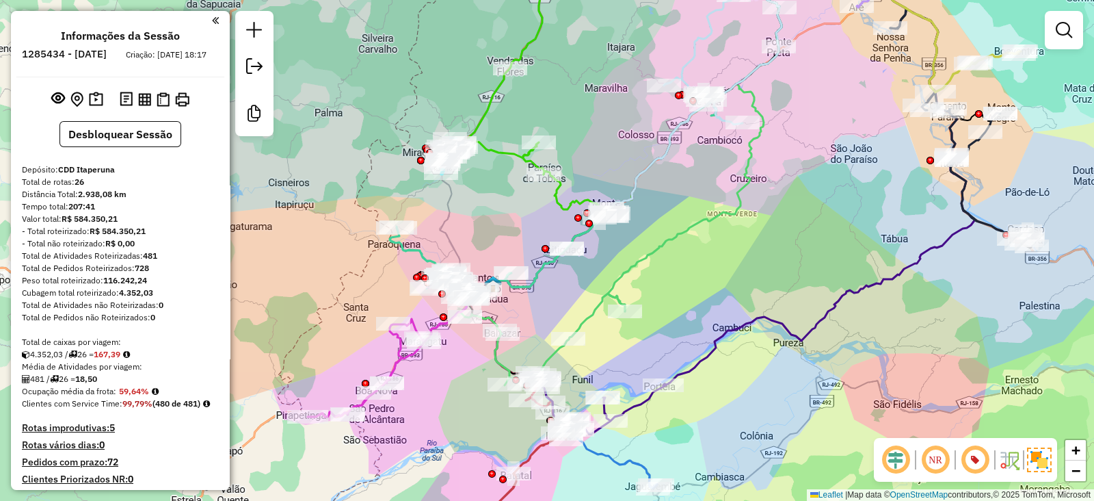
click at [905, 458] on em at bounding box center [896, 459] width 33 height 33
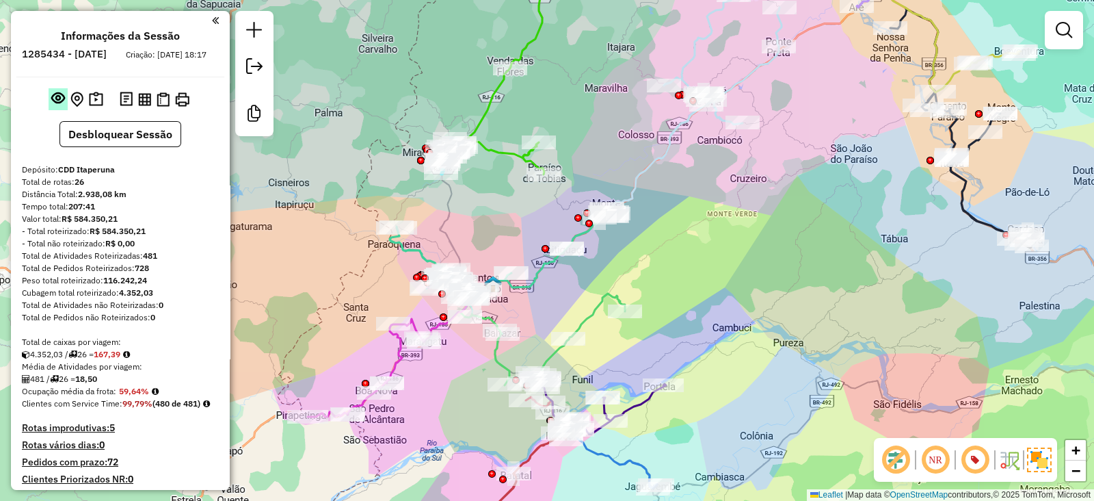
click at [51, 105] on em at bounding box center [58, 98] width 14 height 14
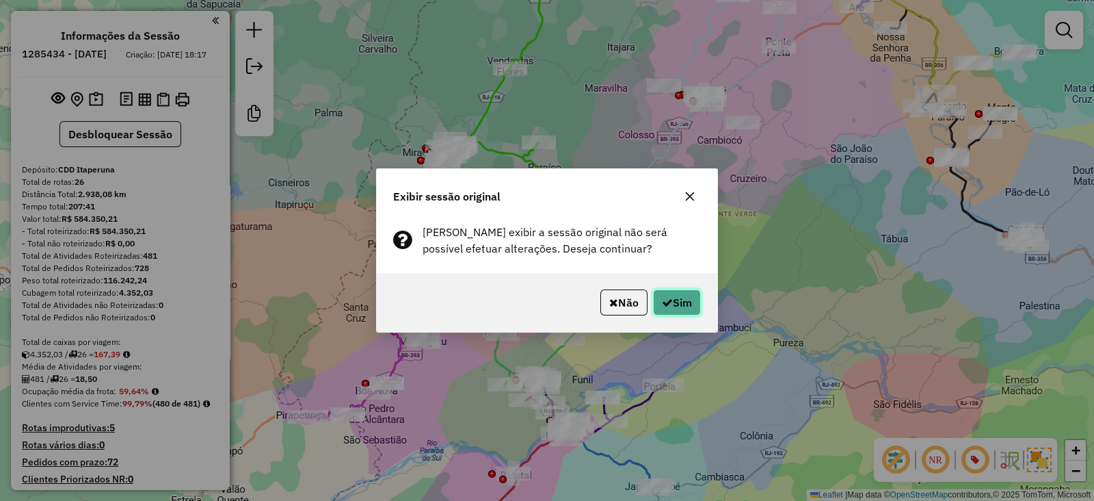
click at [692, 297] on button "Sim" at bounding box center [677, 302] width 48 height 26
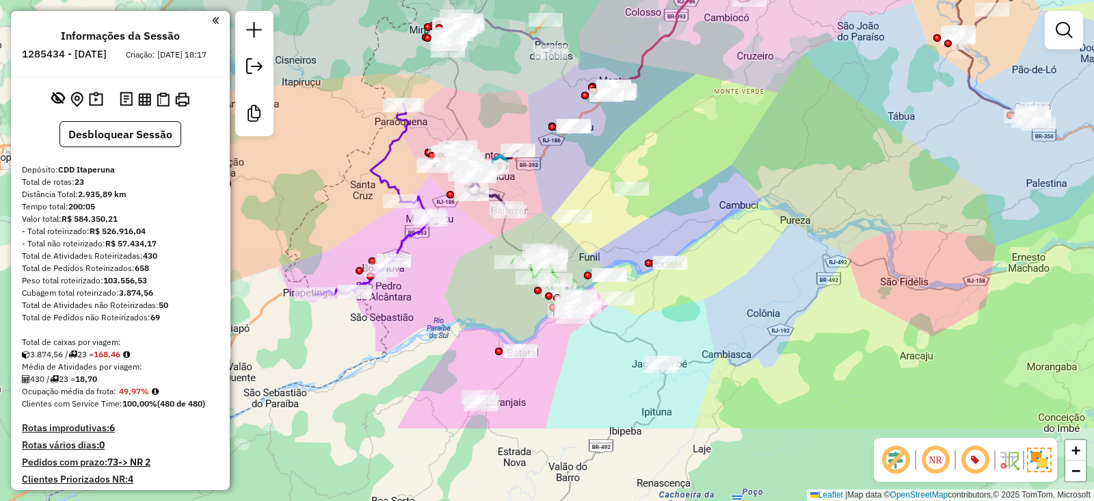
drag, startPoint x: 708, startPoint y: 321, endPoint x: 715, endPoint y: 199, distance: 122.6
click at [715, 199] on div "Janela de atendimento Grade de atendimento Capacidade Transportadoras Veículos …" at bounding box center [547, 250] width 1094 height 501
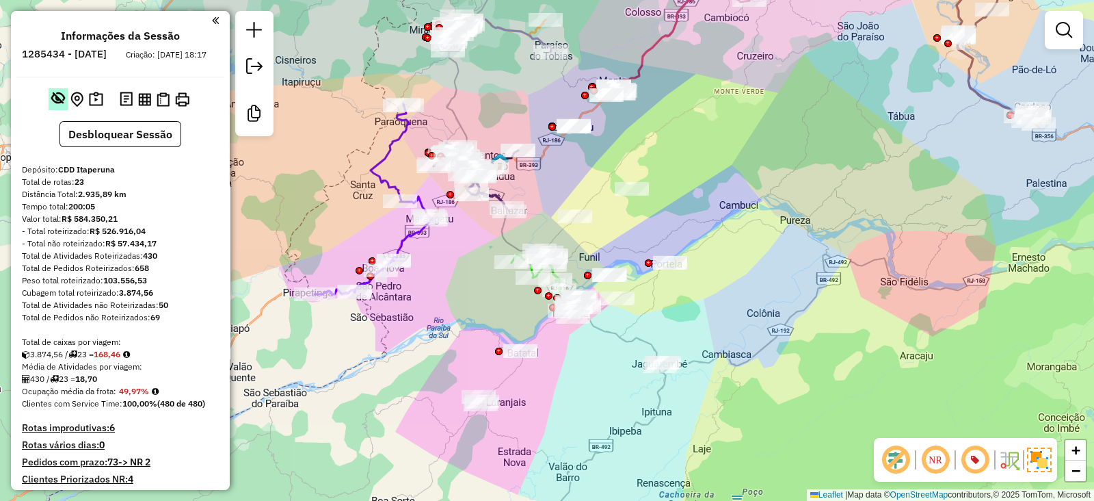
click at [55, 105] on em at bounding box center [58, 98] width 14 height 14
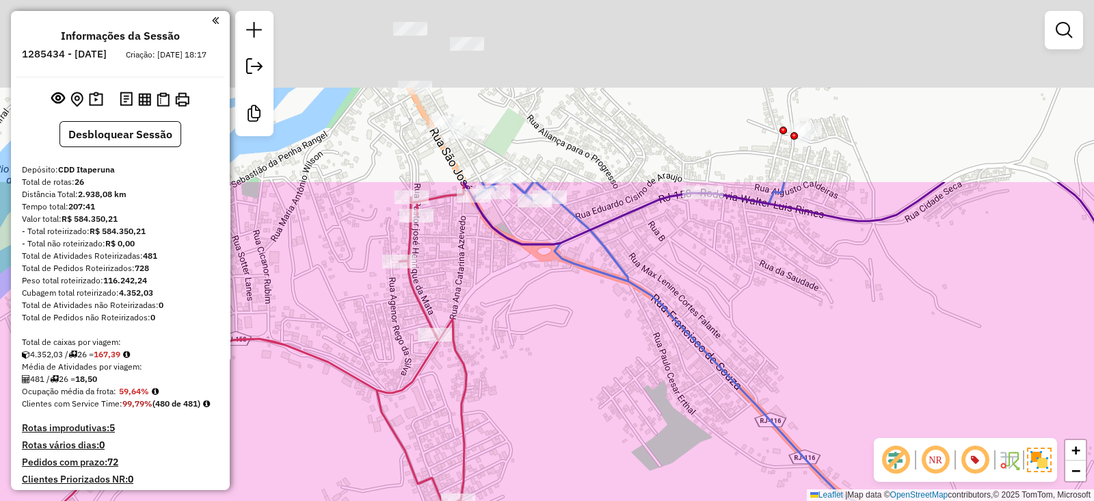
drag, startPoint x: 516, startPoint y: 159, endPoint x: 516, endPoint y: 353, distance: 194.3
click at [564, 392] on div "Janela de atendimento Grade de atendimento Capacidade Transportadoras Veículos …" at bounding box center [547, 250] width 1094 height 501
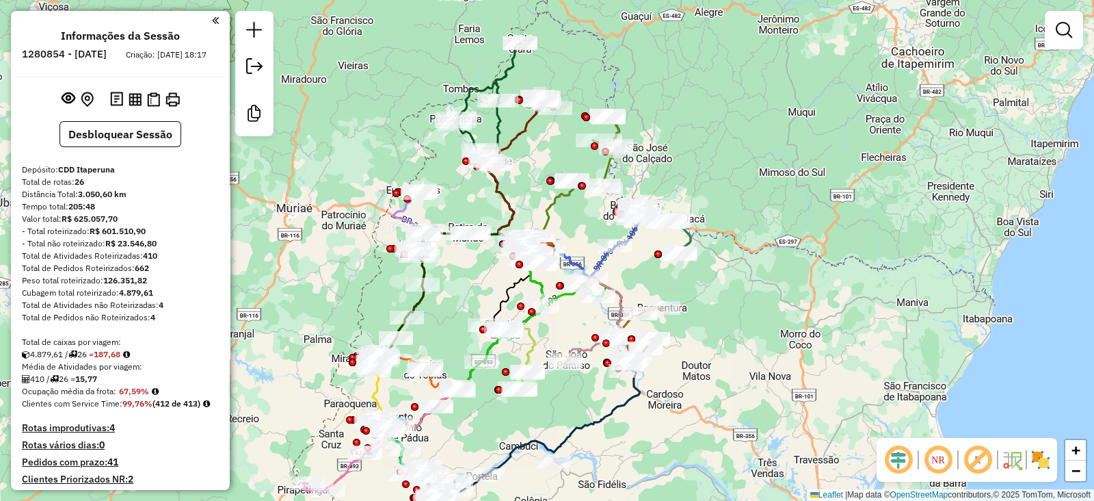
click at [899, 466] on em at bounding box center [898, 459] width 33 height 33
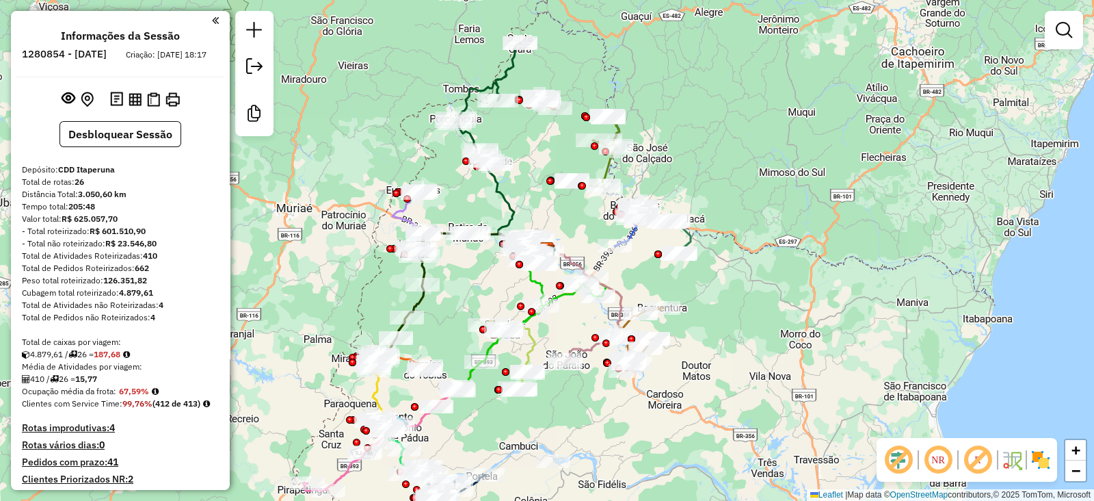
click at [976, 452] on em at bounding box center [978, 459] width 33 height 33
click at [1043, 460] on img at bounding box center [1041, 460] width 22 height 22
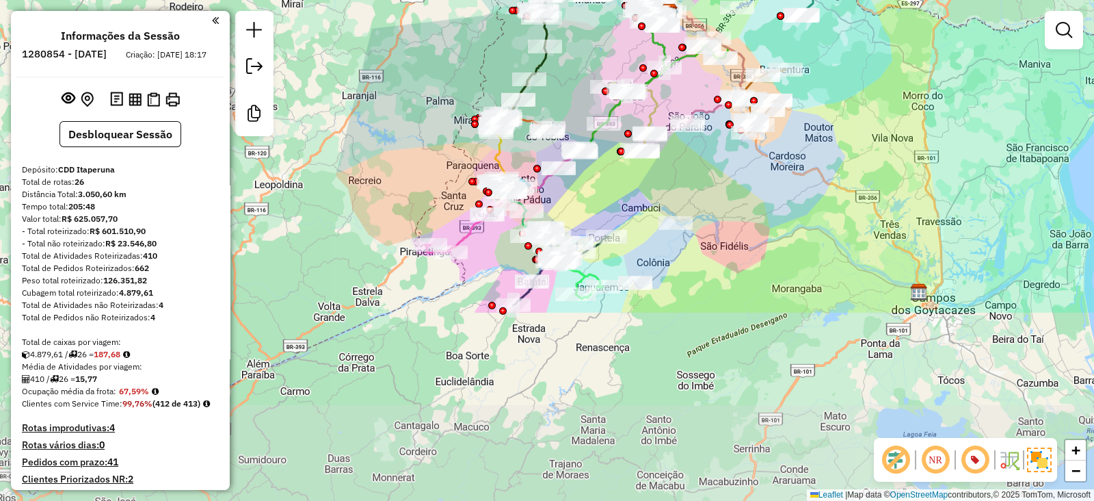
drag, startPoint x: 681, startPoint y: 450, endPoint x: 804, endPoint y: 211, distance: 269.2
click at [804, 211] on div "Janela de atendimento Grade de atendimento Capacidade Transportadoras Veículos …" at bounding box center [547, 250] width 1094 height 501
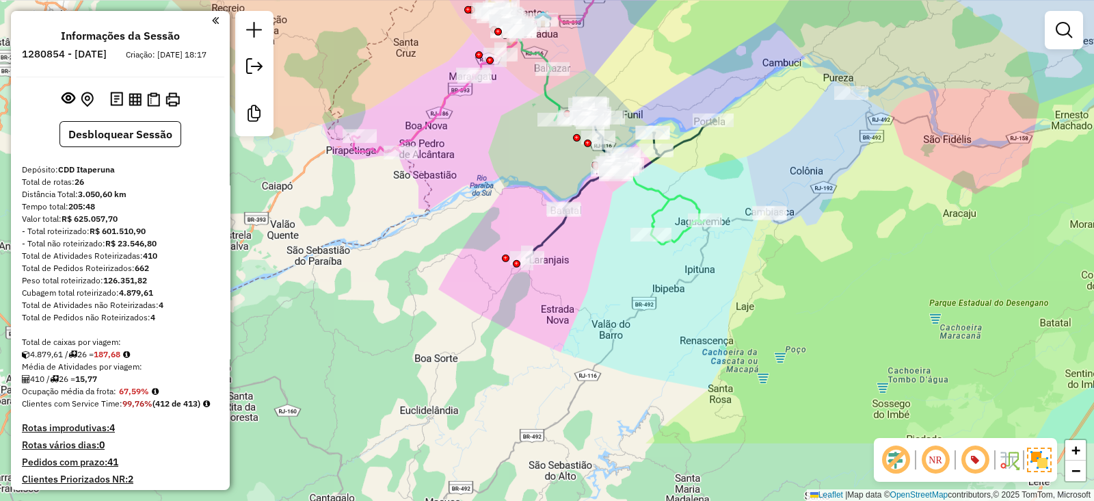
drag, startPoint x: 505, startPoint y: 279, endPoint x: 525, endPoint y: 172, distance: 108.5
click at [525, 172] on div "Janela de atendimento Grade de atendimento Capacidade Transportadoras Veículos …" at bounding box center [547, 250] width 1094 height 501
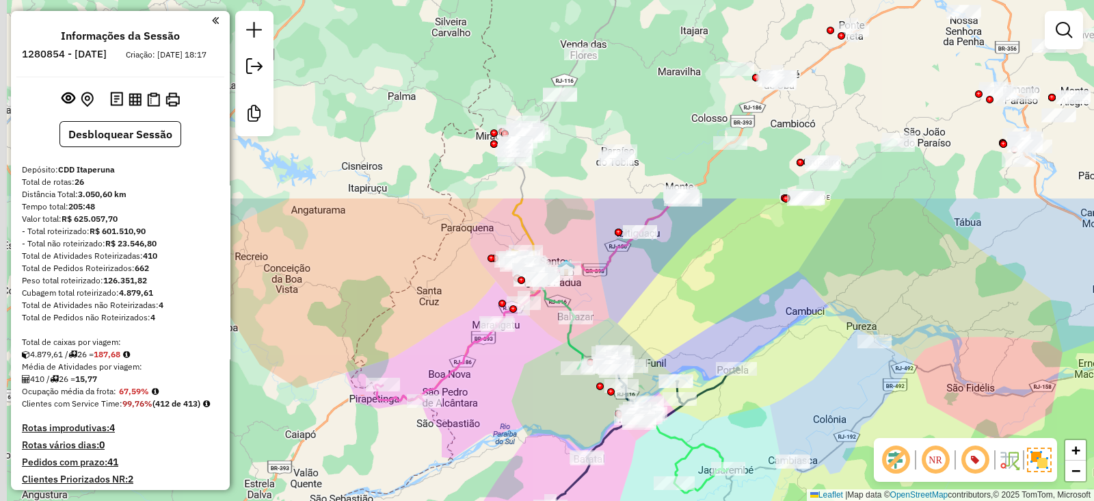
drag, startPoint x: 510, startPoint y: 121, endPoint x: 533, endPoint y: 369, distance: 249.4
click at [533, 369] on div "Janela de atendimento Grade de atendimento Capacidade Transportadoras Veículos …" at bounding box center [547, 250] width 1094 height 501
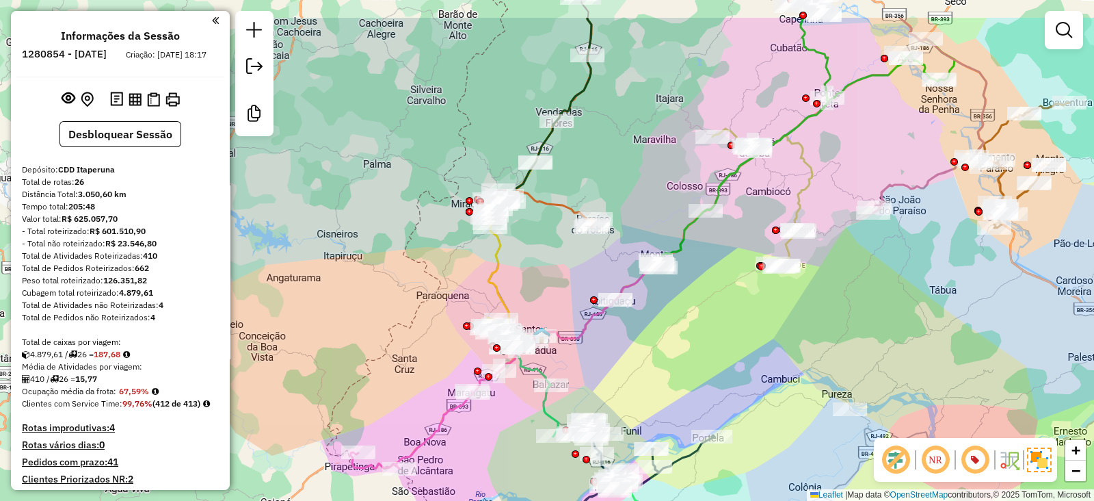
drag, startPoint x: 705, startPoint y: 261, endPoint x: 680, endPoint y: 329, distance: 72.1
click at [680, 329] on div "Janela de atendimento Grade de atendimento Capacidade Transportadoras Veículos …" at bounding box center [547, 250] width 1094 height 501
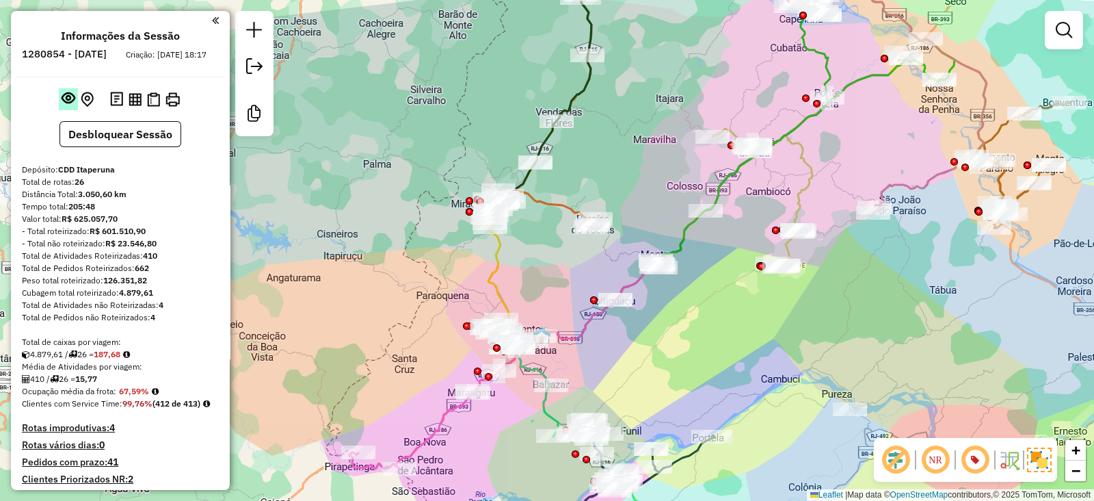
click at [65, 105] on em at bounding box center [69, 98] width 14 height 14
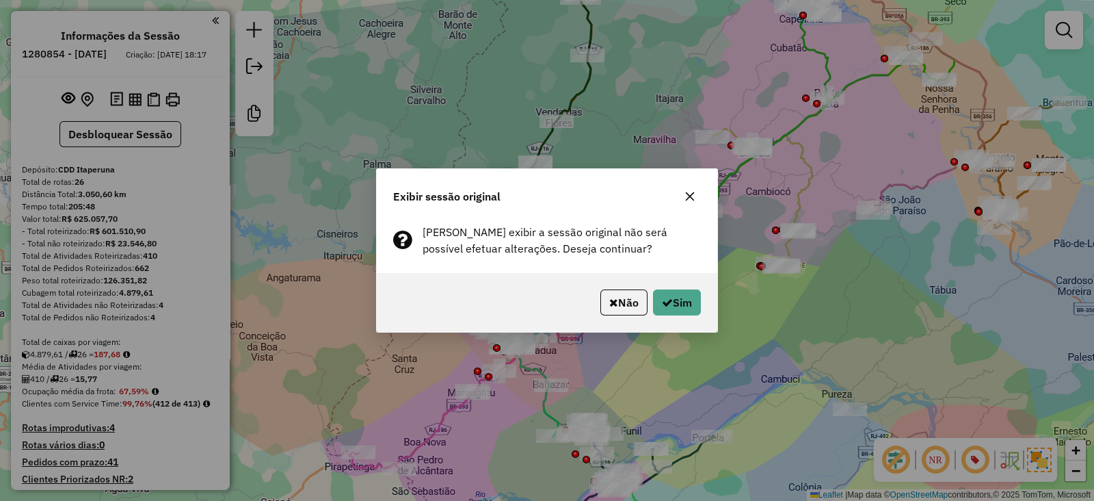
click at [687, 198] on icon "button" at bounding box center [690, 196] width 9 height 9
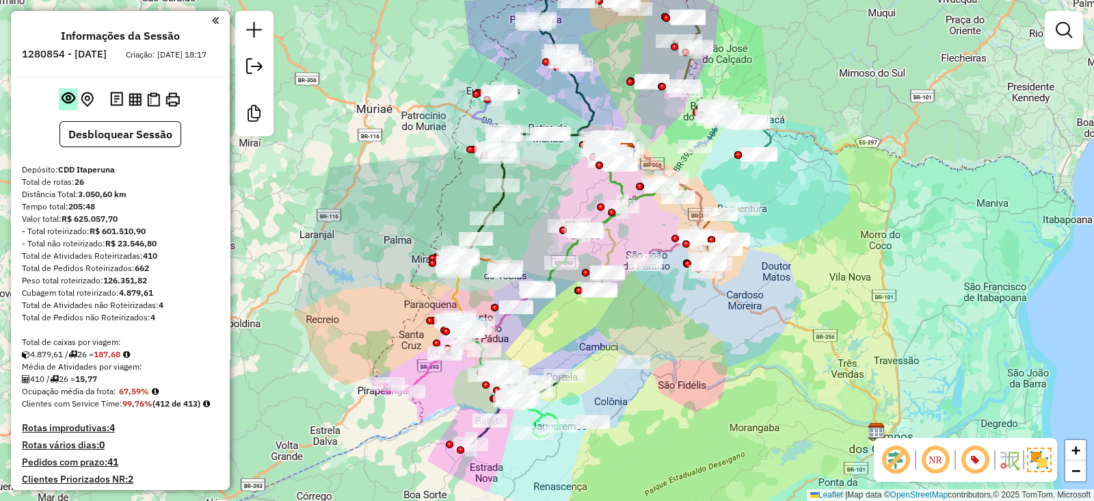
click at [66, 105] on em at bounding box center [69, 98] width 14 height 14
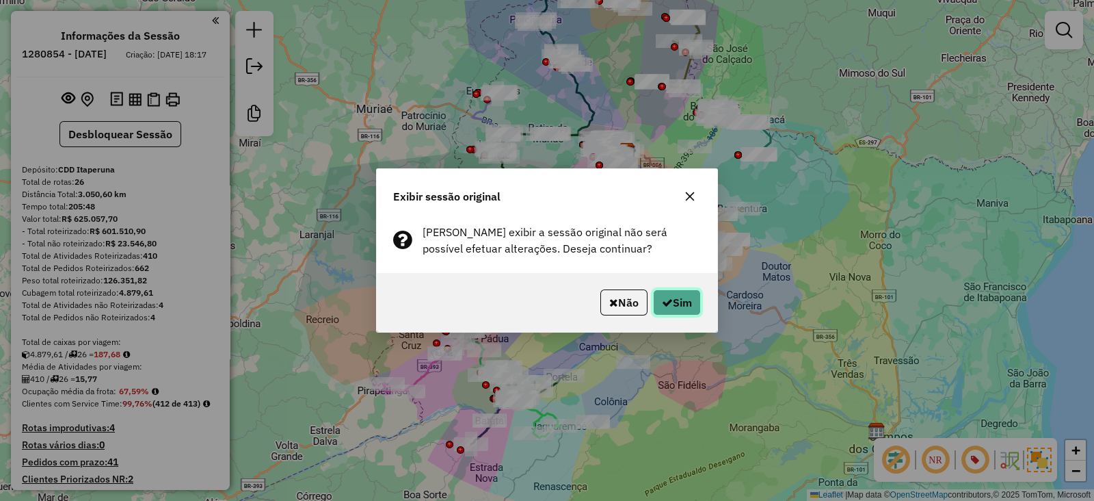
click at [687, 309] on button "Sim" at bounding box center [677, 302] width 48 height 26
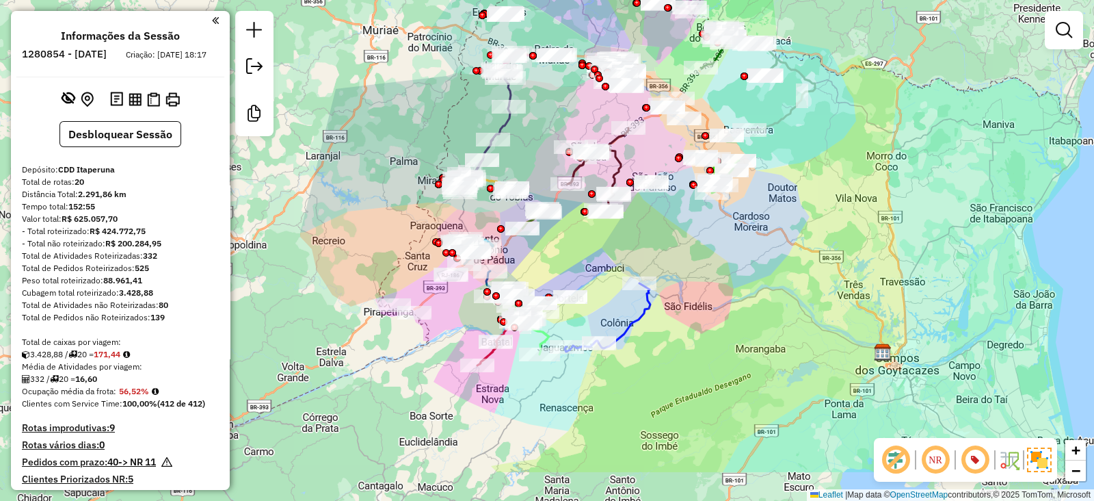
drag, startPoint x: 687, startPoint y: 356, endPoint x: 694, endPoint y: 278, distance: 78.2
click at [694, 278] on div "Janela de atendimento Grade de atendimento Capacidade Transportadoras Veículos …" at bounding box center [547, 250] width 1094 height 501
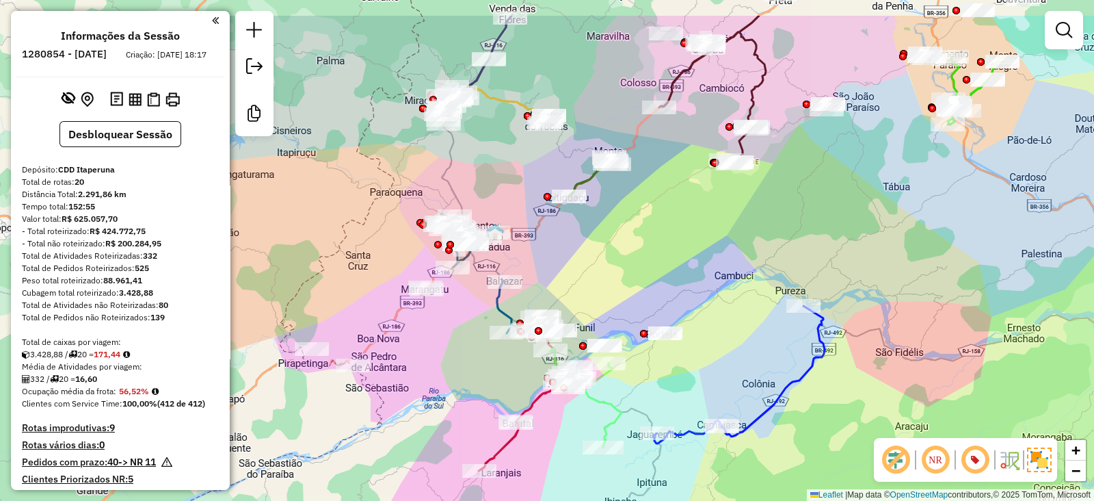
drag, startPoint x: 700, startPoint y: 265, endPoint x: 753, endPoint y: 330, distance: 84.2
click at [753, 330] on div "Janela de atendimento Grade de atendimento Capacidade Transportadoras Veículos …" at bounding box center [547, 250] width 1094 height 501
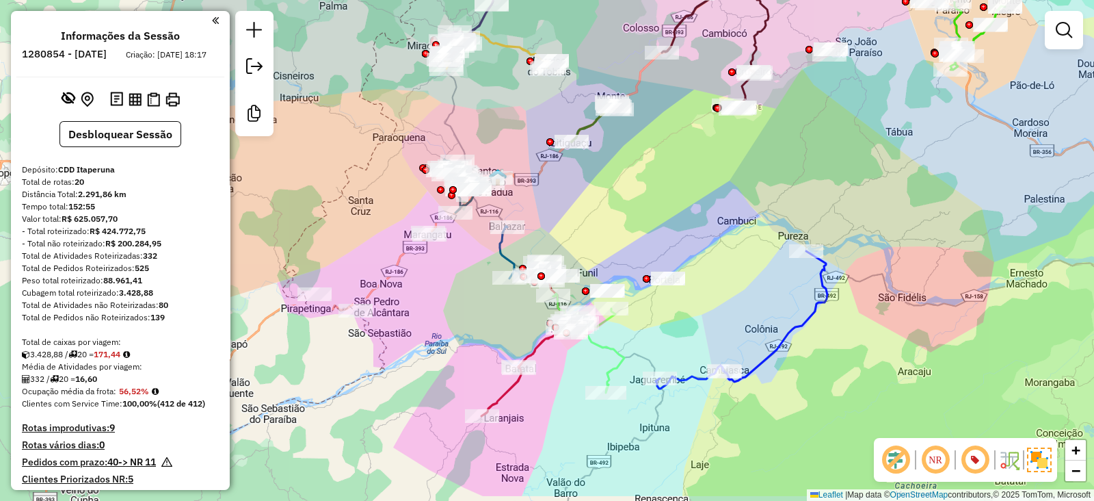
drag, startPoint x: 698, startPoint y: 281, endPoint x: 701, endPoint y: 226, distance: 54.8
click at [701, 226] on div "Janela de atendimento Grade de atendimento Capacidade Transportadoras Veículos …" at bounding box center [547, 250] width 1094 height 501
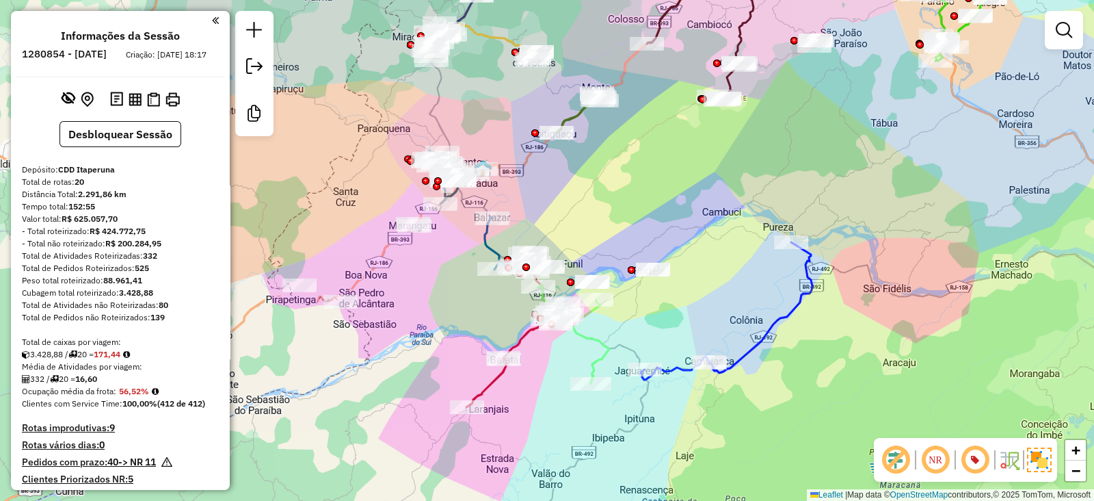
drag, startPoint x: 693, startPoint y: 229, endPoint x: 678, endPoint y: 220, distance: 17.5
click at [678, 220] on div "Janela de atendimento Grade de atendimento Capacidade Transportadoras Veículos …" at bounding box center [547, 250] width 1094 height 501
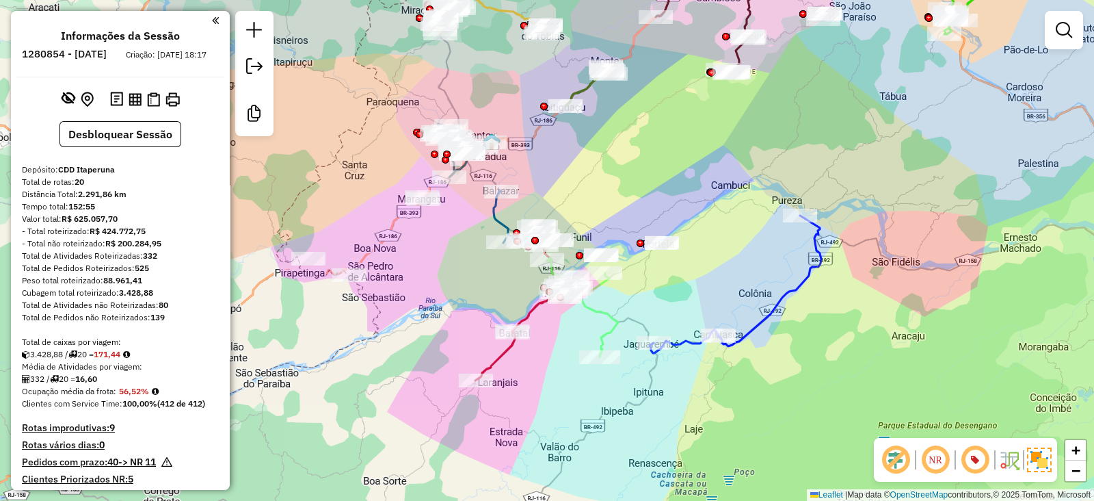
drag, startPoint x: 885, startPoint y: 255, endPoint x: 894, endPoint y: 228, distance: 28.1
click at [894, 228] on div "Janela de atendimento Grade de atendimento Capacidade Transportadoras Veículos …" at bounding box center [547, 250] width 1094 height 501
click at [59, 108] on button at bounding box center [68, 99] width 19 height 22
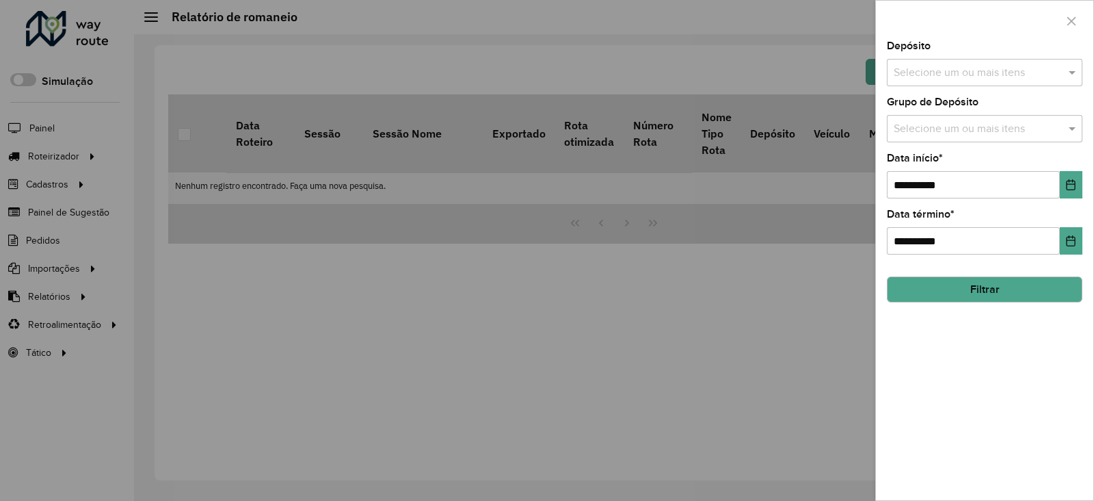
click at [916, 76] on input "text" at bounding box center [978, 73] width 175 height 16
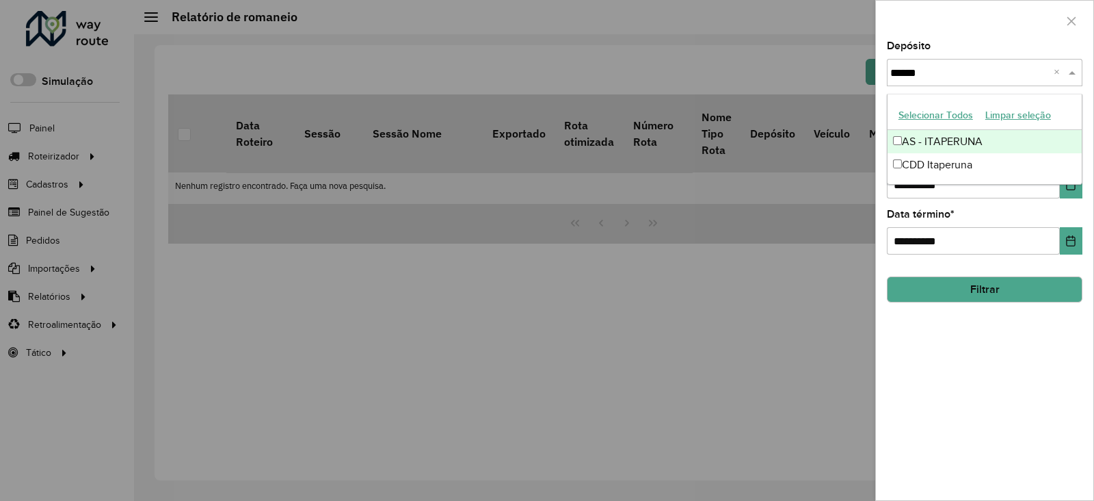
type input "*******"
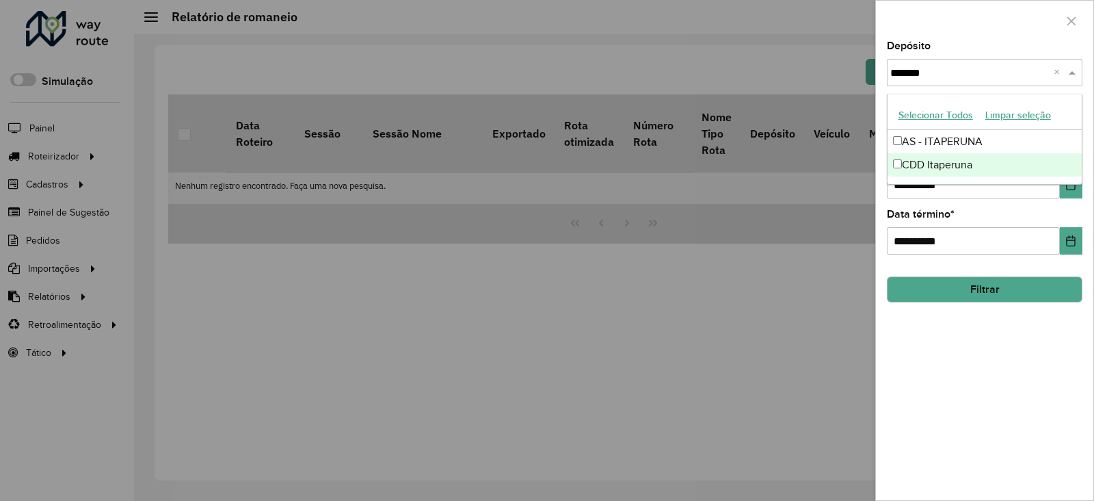
click at [978, 161] on div "CDD Itaperuna" at bounding box center [985, 164] width 194 height 23
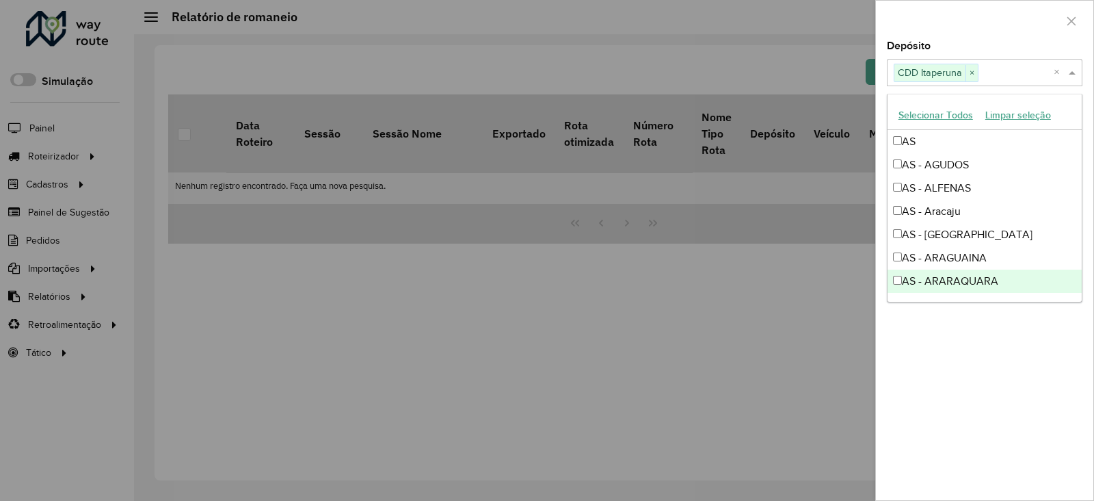
click at [919, 398] on div "**********" at bounding box center [985, 270] width 218 height 459
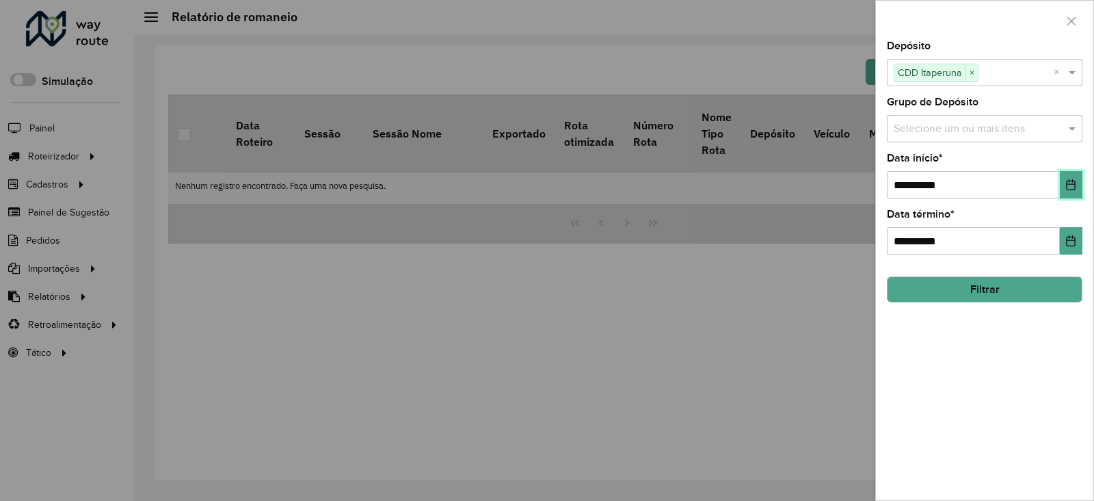
click at [1071, 191] on button "Choose Date" at bounding box center [1071, 184] width 23 height 27
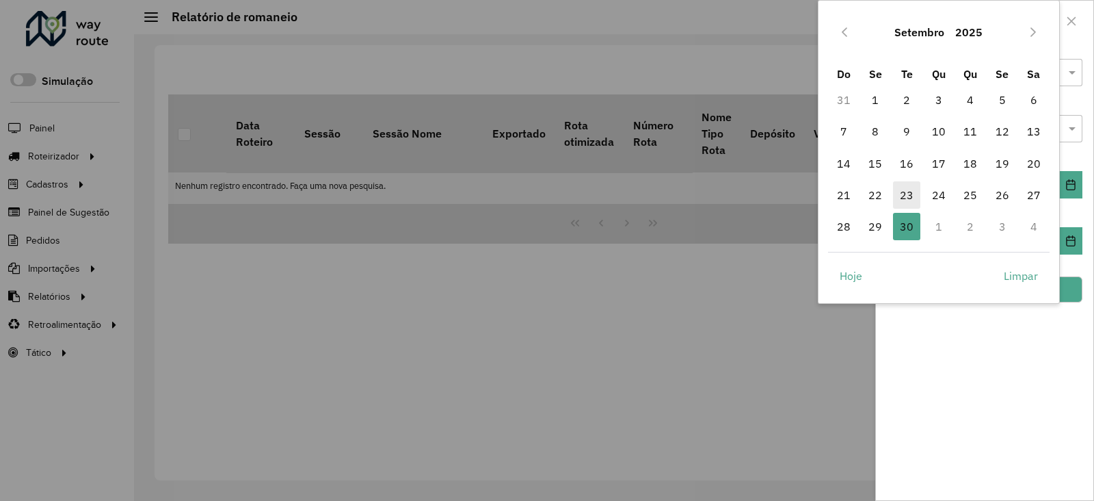
click at [907, 194] on span "23" at bounding box center [906, 194] width 27 height 27
type input "**********"
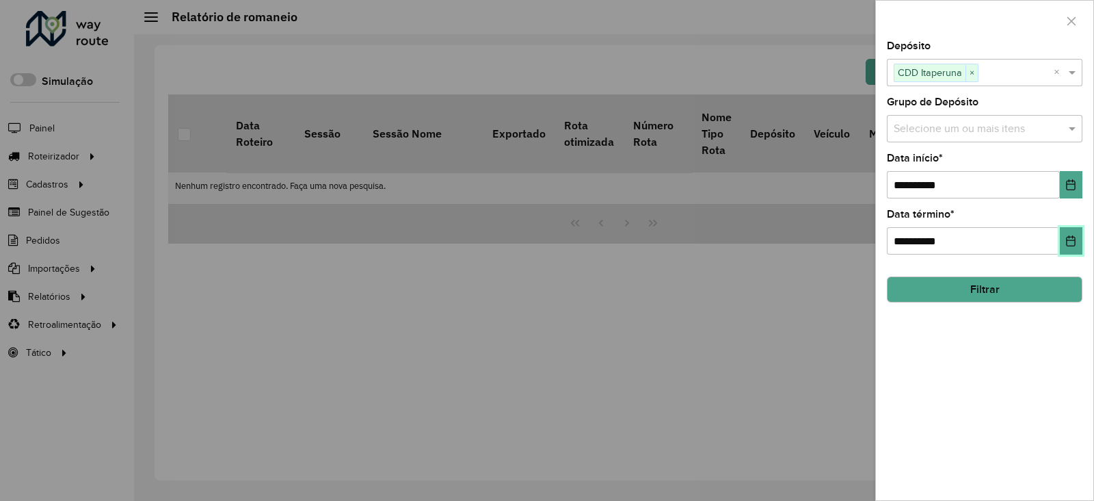
click at [1077, 241] on icon "Choose Date" at bounding box center [1071, 240] width 11 height 11
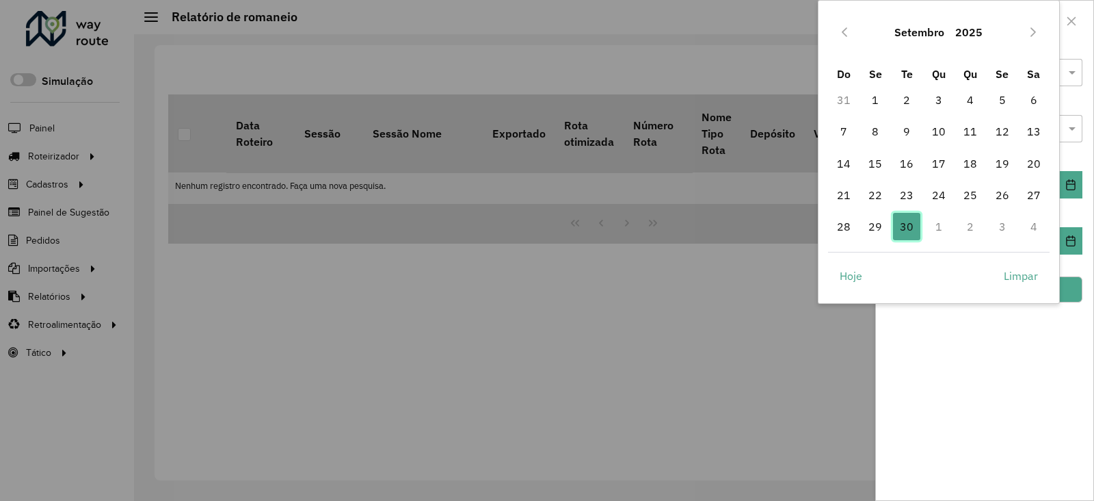
click at [905, 227] on span "30" at bounding box center [906, 226] width 27 height 27
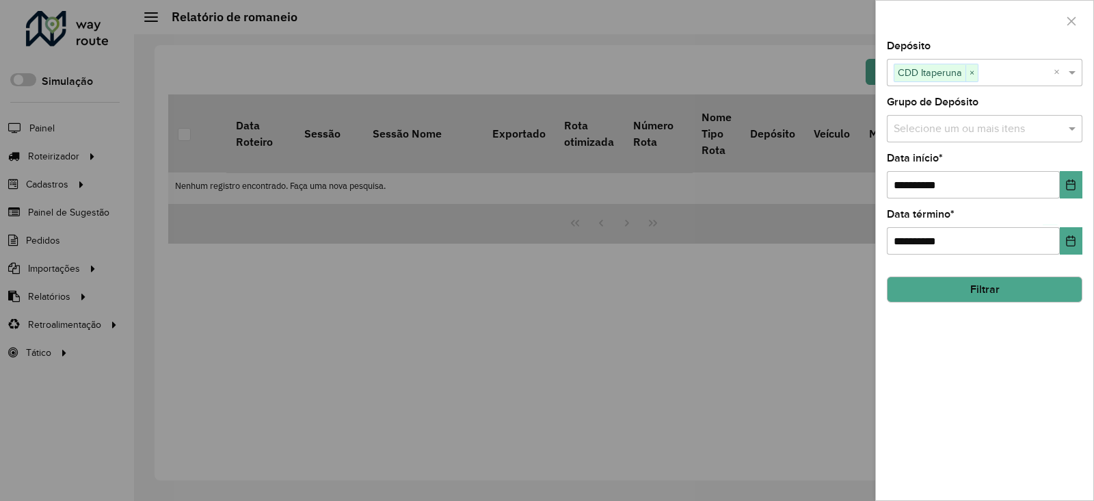
click at [946, 285] on button "Filtrar" at bounding box center [985, 289] width 196 height 26
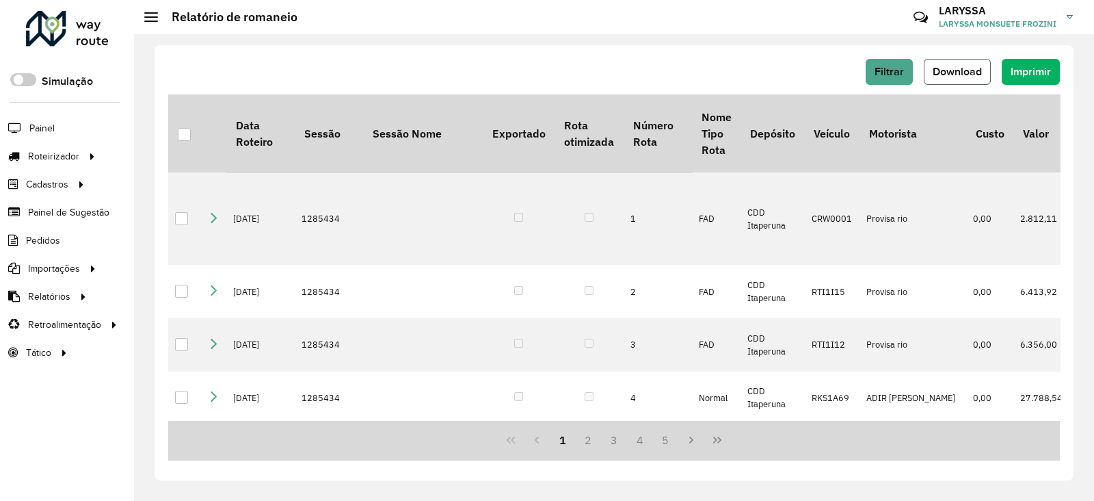
click at [971, 66] on span "Download" at bounding box center [957, 72] width 49 height 12
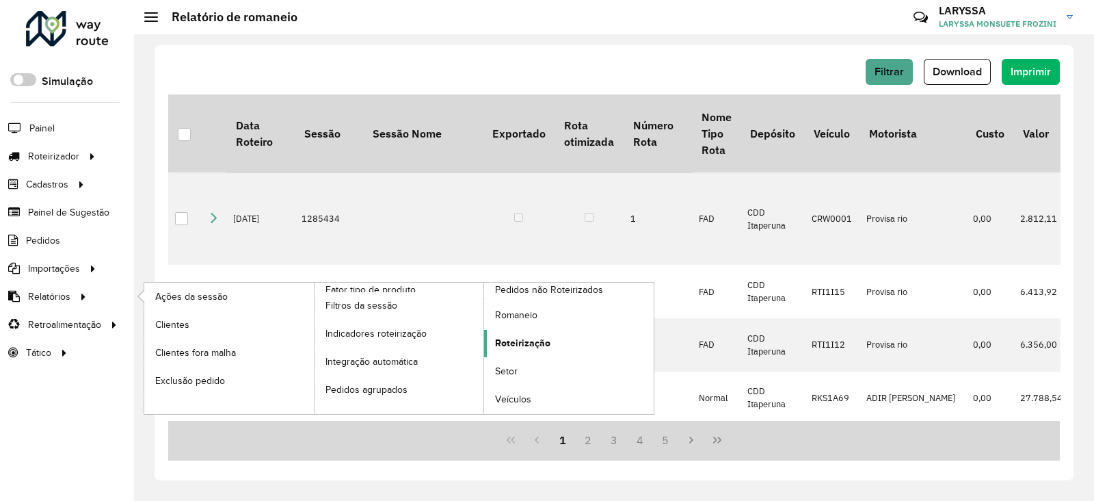
click at [527, 342] on span "Roteirização" at bounding box center [522, 343] width 55 height 14
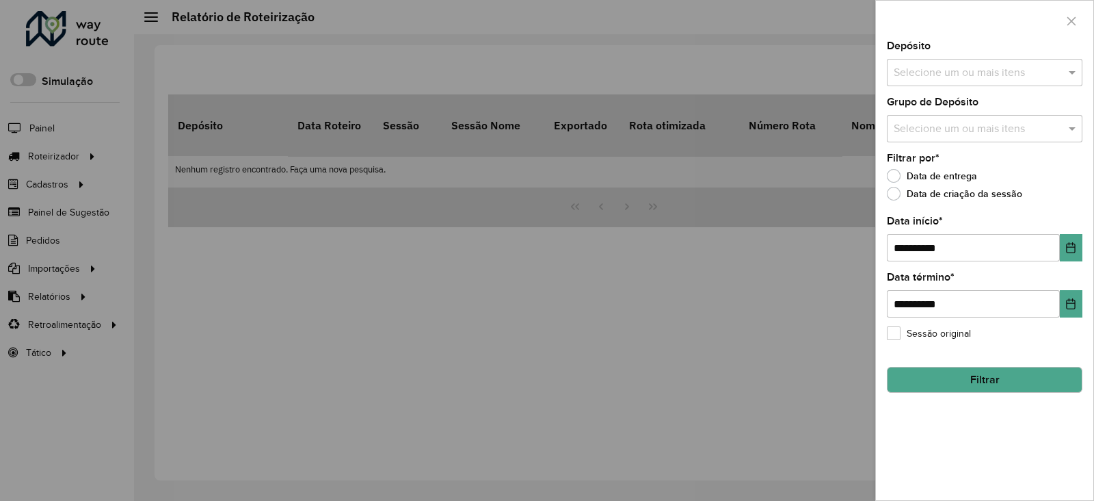
click at [394, 257] on div at bounding box center [547, 250] width 1094 height 501
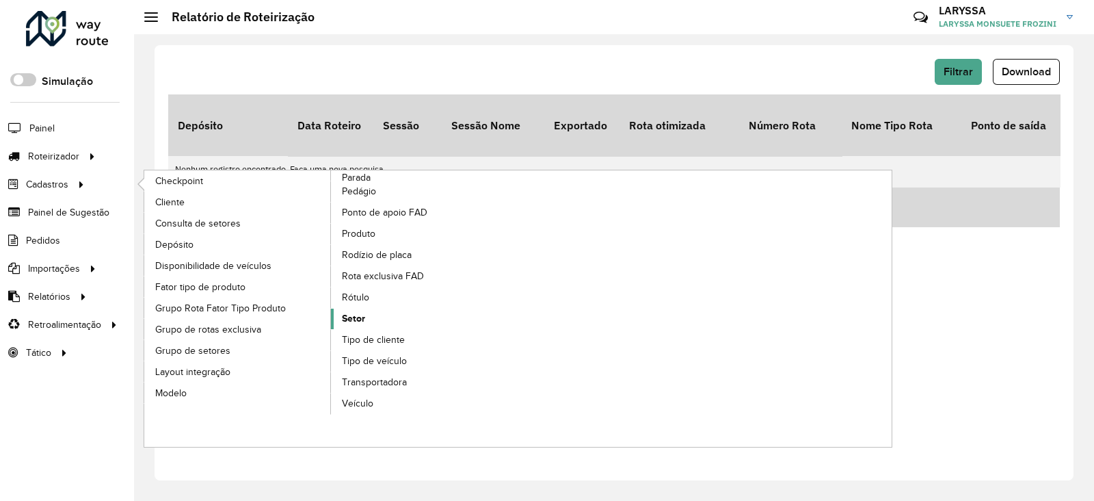
click at [366, 313] on link "Setor" at bounding box center [424, 318] width 187 height 21
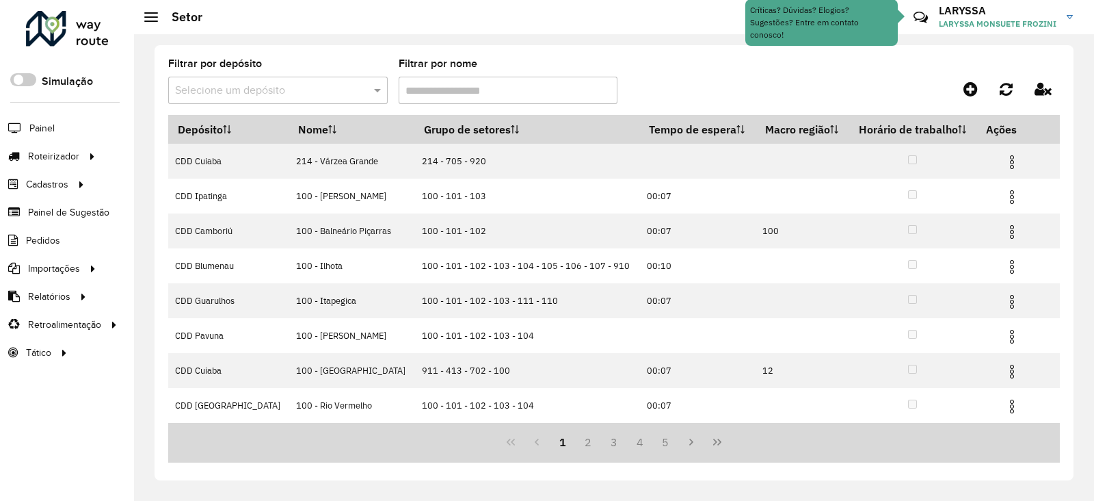
click at [287, 91] on input "text" at bounding box center [264, 91] width 179 height 16
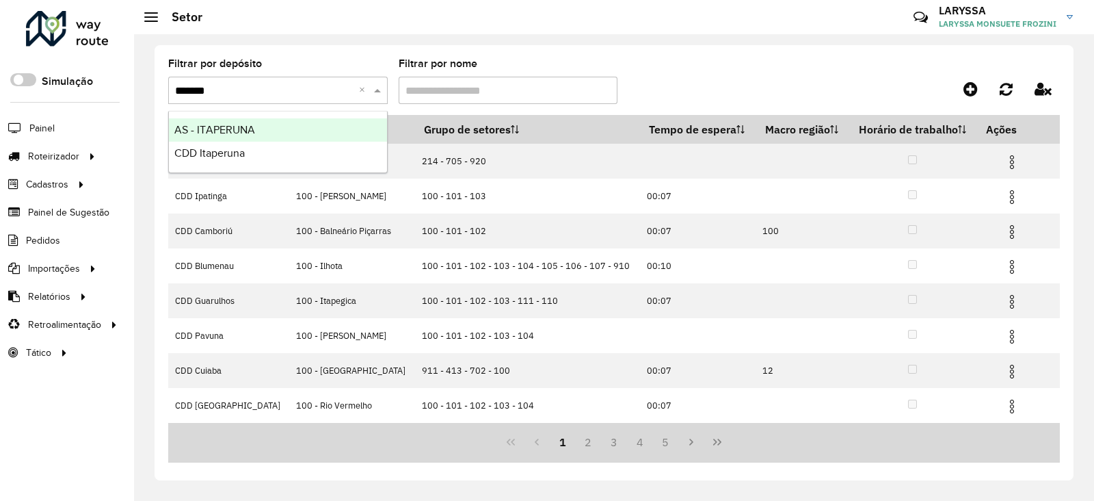
type input "********"
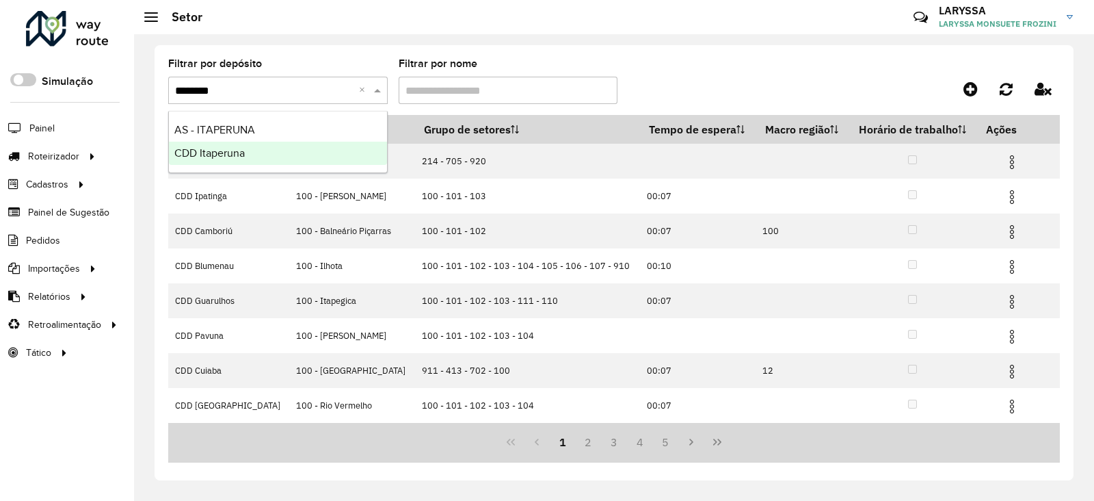
click at [252, 150] on div "CDD Itaperuna" at bounding box center [278, 153] width 218 height 23
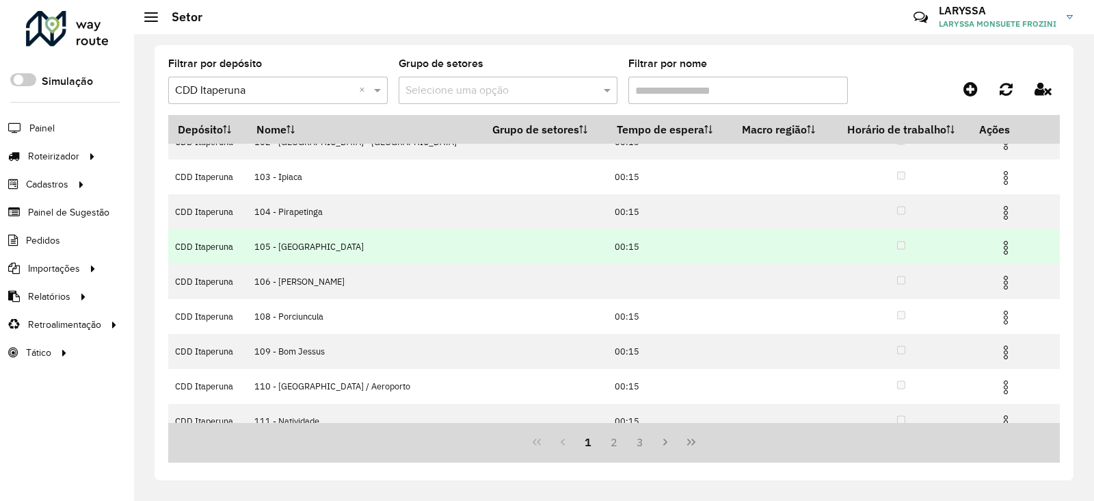
scroll to position [139, 0]
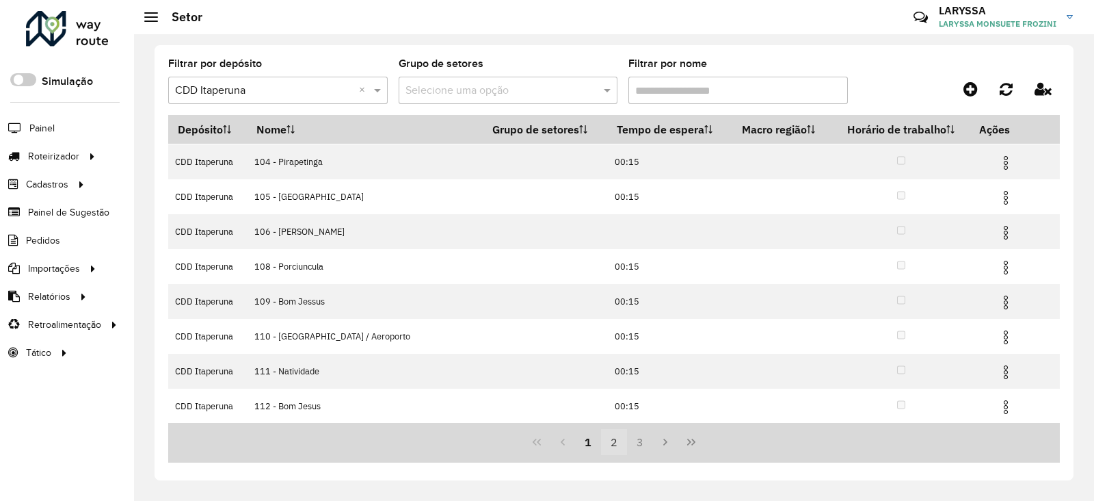
click at [613, 447] on button "2" at bounding box center [614, 442] width 26 height 26
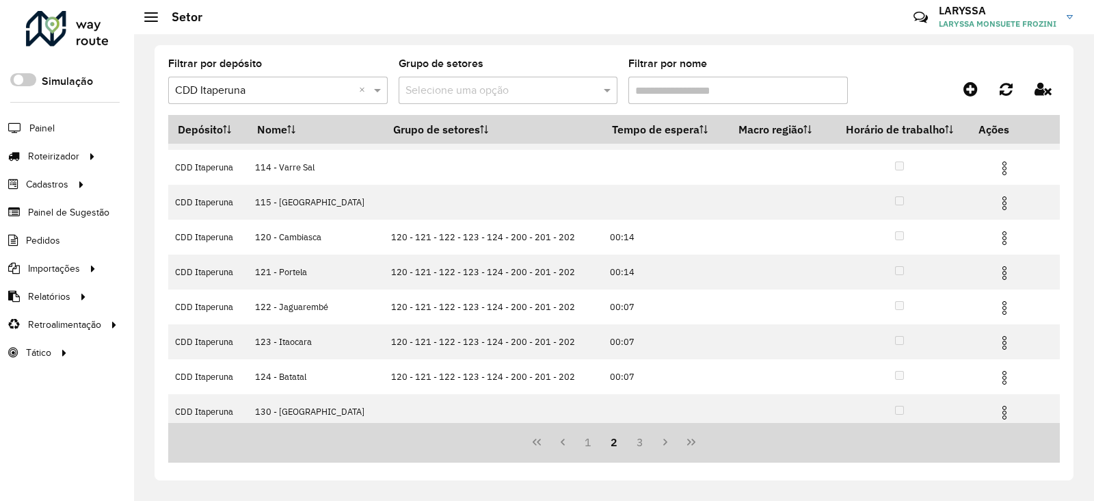
scroll to position [31, 0]
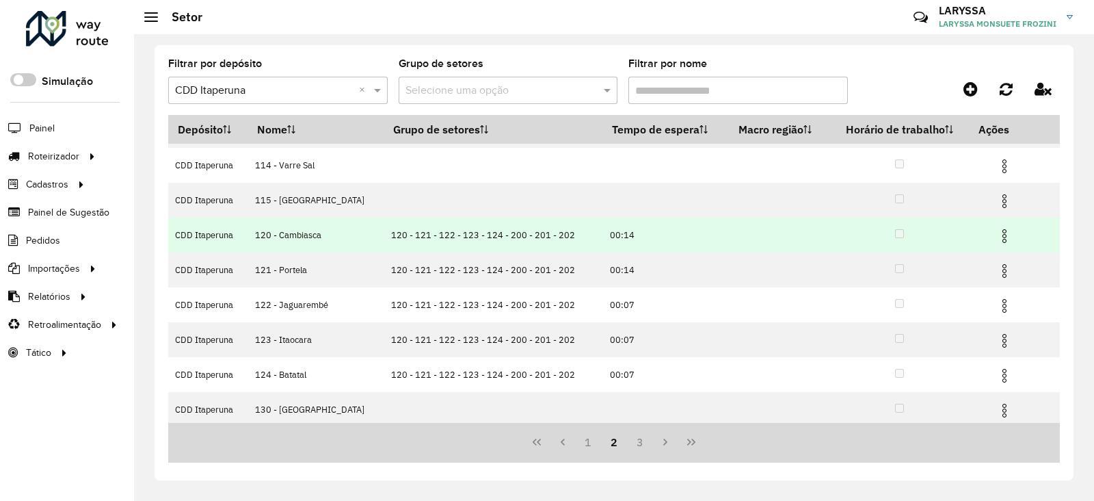
click at [997, 239] on img at bounding box center [1005, 236] width 16 height 16
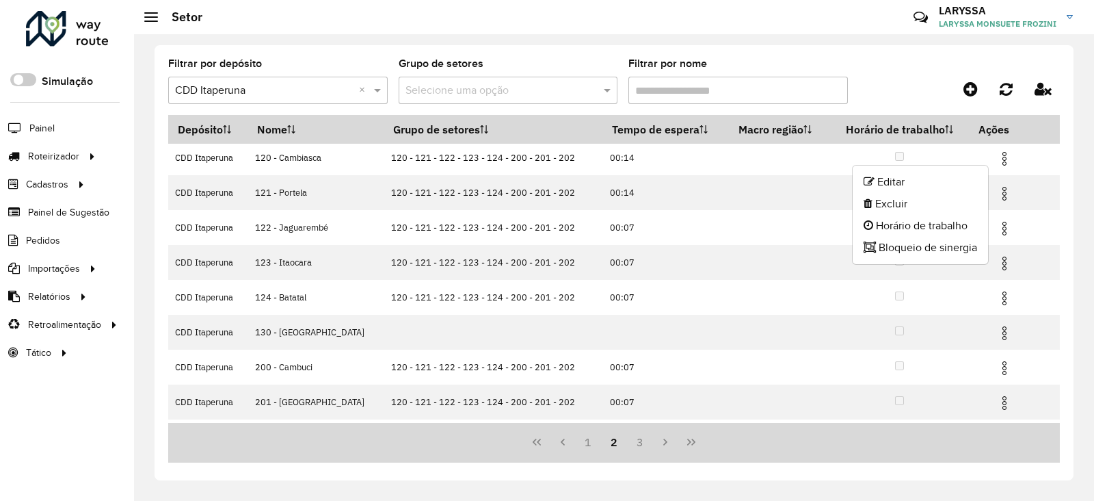
scroll to position [109, 0]
click at [179, 153] on span "Entregas" at bounding box center [174, 156] width 39 height 14
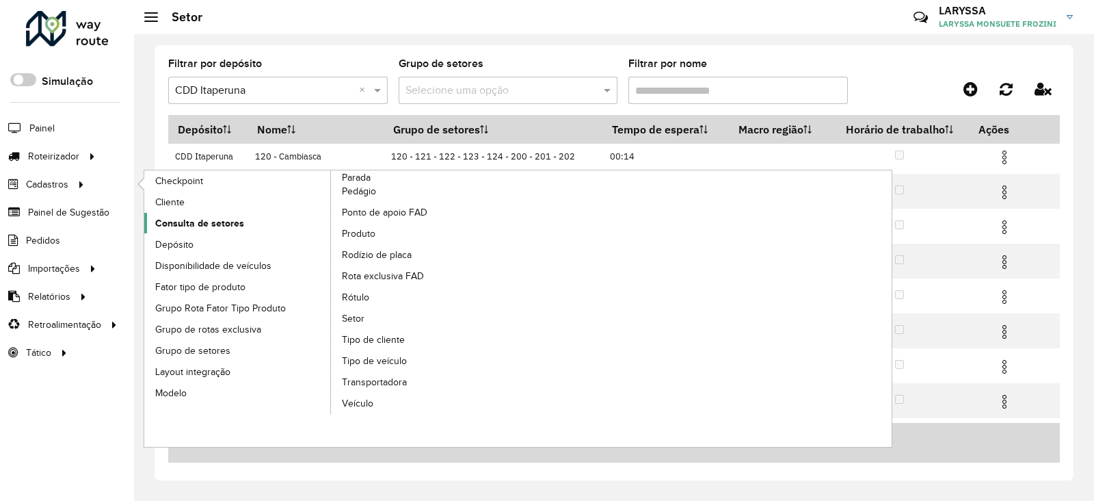
click at [209, 228] on span "Consulta de setores" at bounding box center [199, 223] width 89 height 14
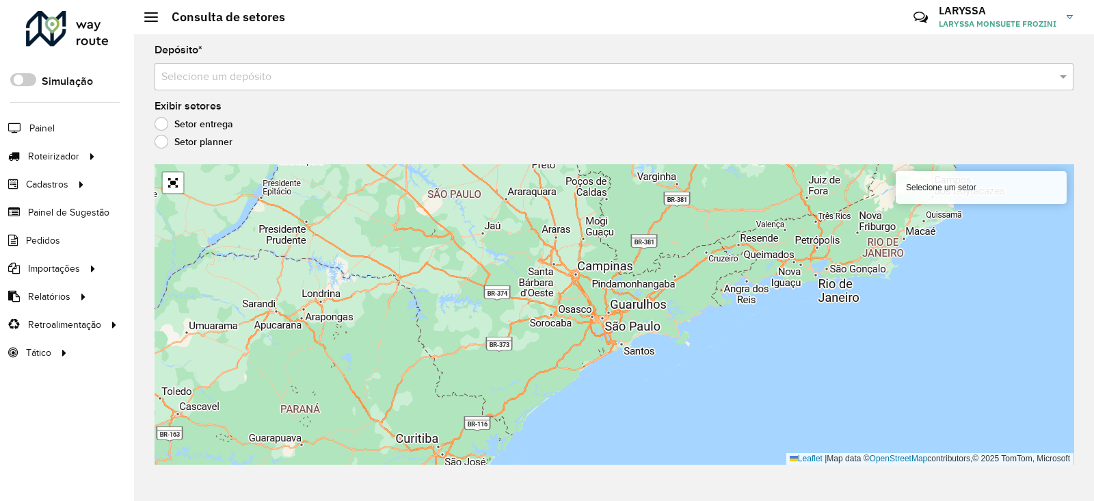
click at [161, 145] on label "Setor planner" at bounding box center [194, 142] width 78 height 14
click at [216, 73] on input "text" at bounding box center [600, 77] width 878 height 16
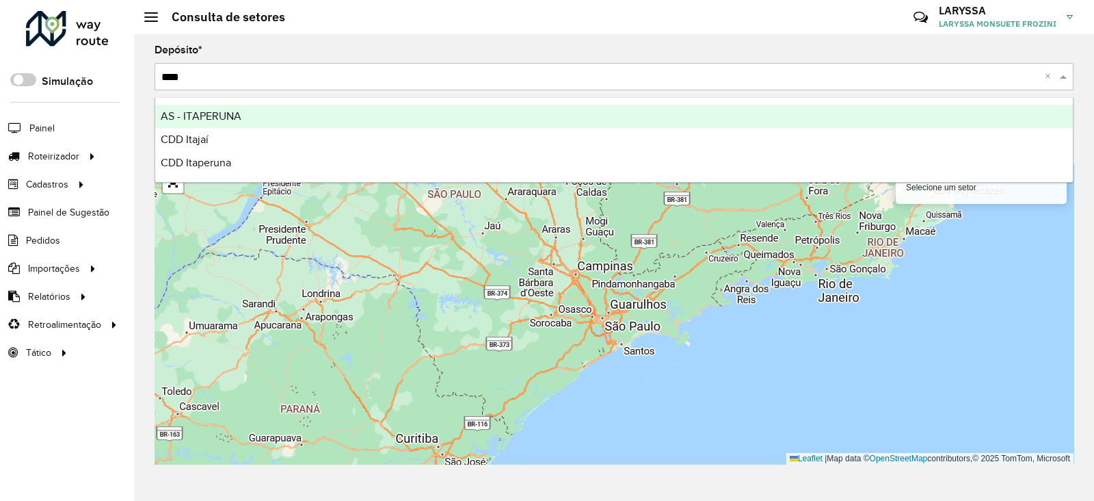
type input "*****"
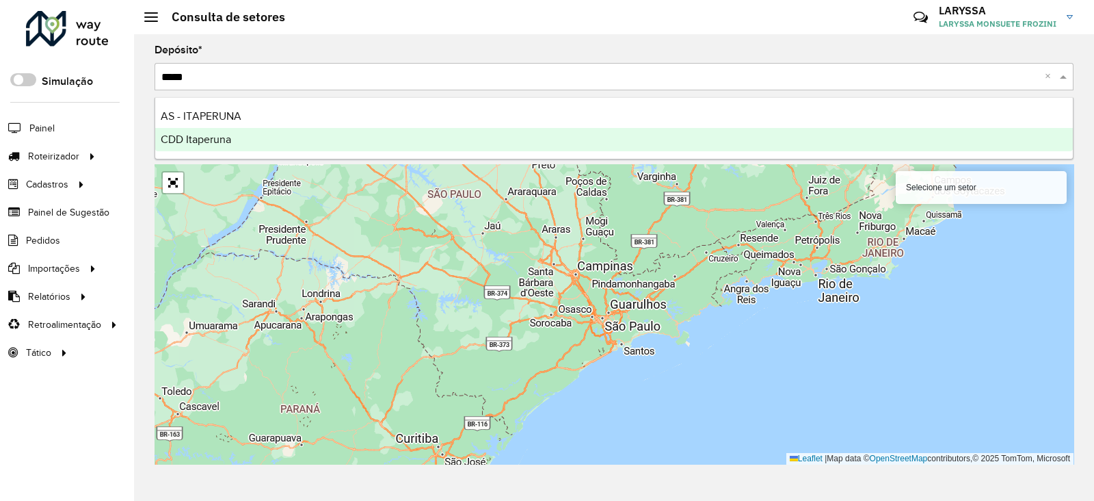
click at [246, 151] on ng-dropdown-panel "AS - ITAPERUNA CDD Itaperuna" at bounding box center [614, 128] width 919 height 62
click at [242, 144] on div "CDD Itaperuna" at bounding box center [614, 139] width 918 height 23
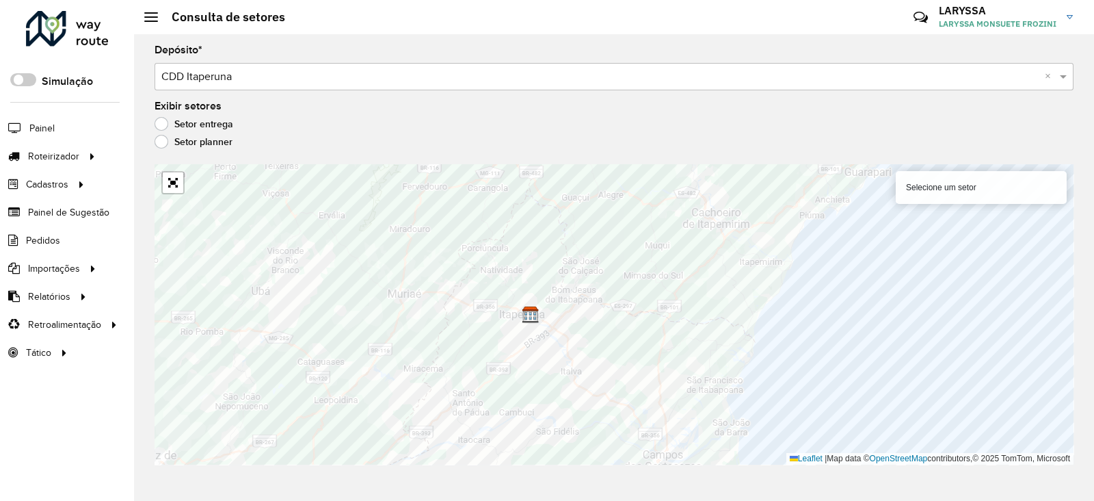
click at [161, 121] on label "Setor entrega" at bounding box center [194, 124] width 79 height 14
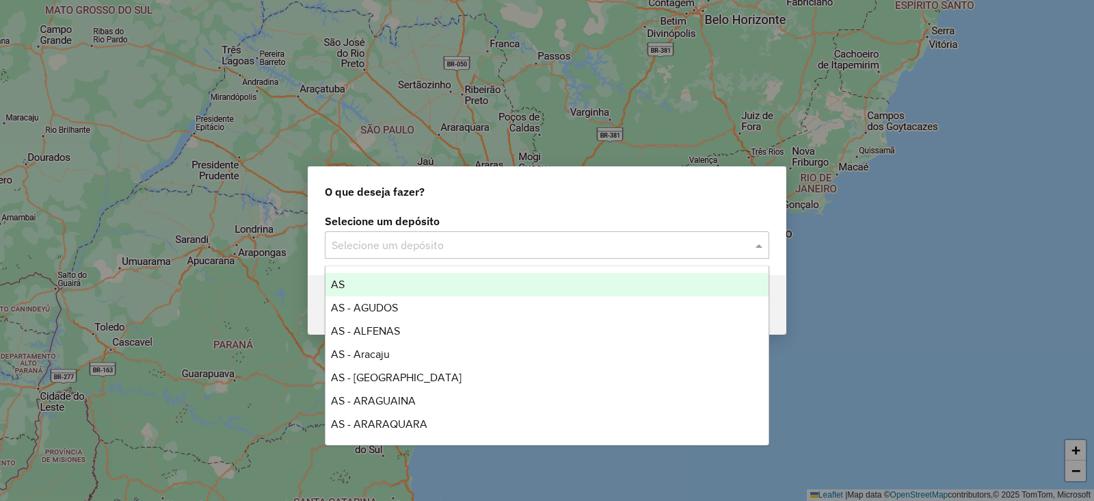
click at [530, 234] on div "Selecione um depósito" at bounding box center [547, 244] width 445 height 27
